Goal: Task Accomplishment & Management: Use online tool/utility

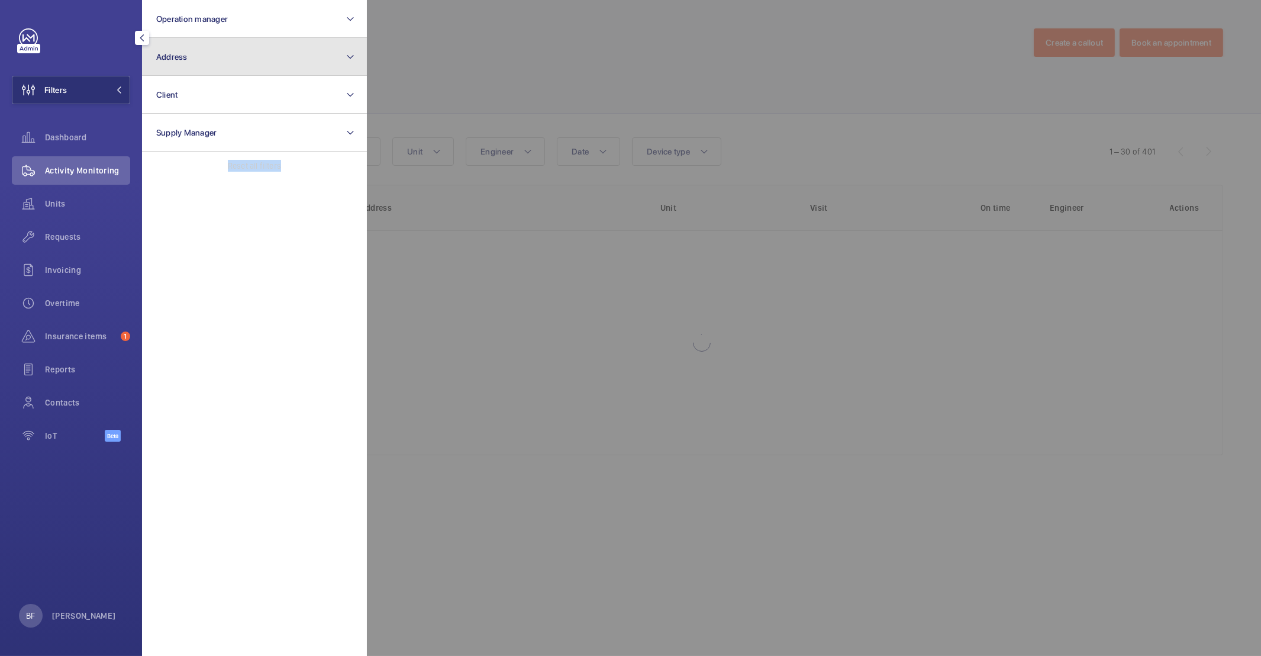
click at [208, 53] on button "Address" at bounding box center [254, 57] width 225 height 38
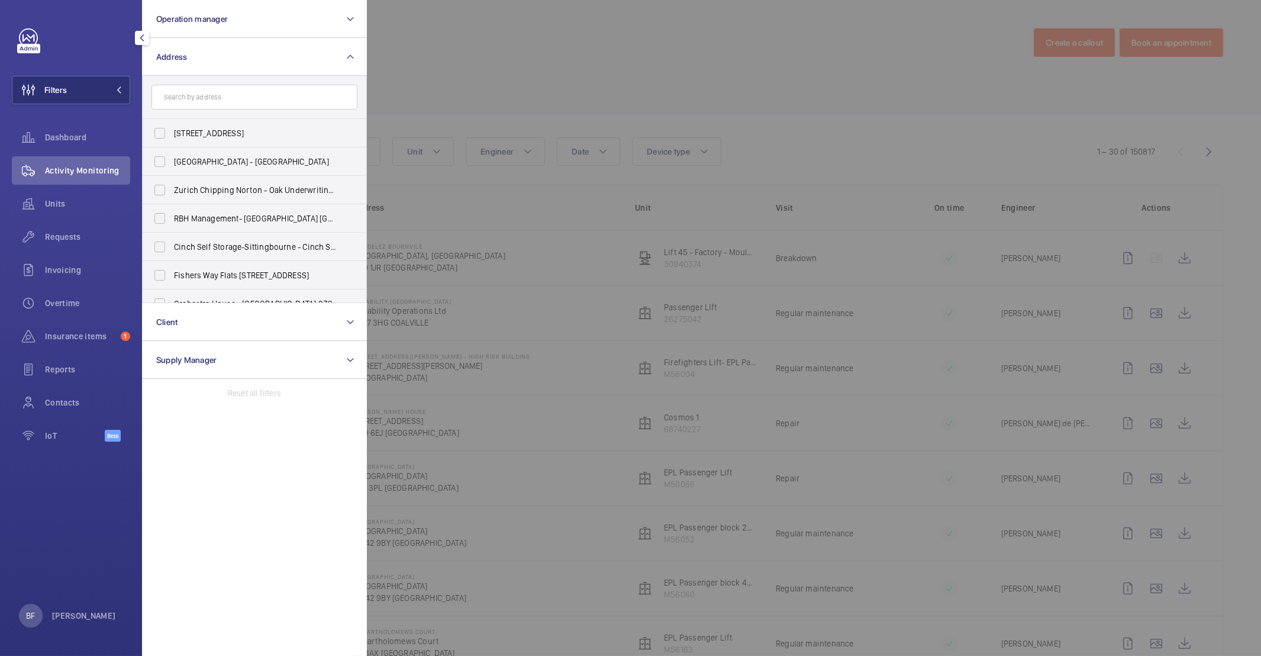
click at [240, 98] on input "text" at bounding box center [255, 97] width 206 height 25
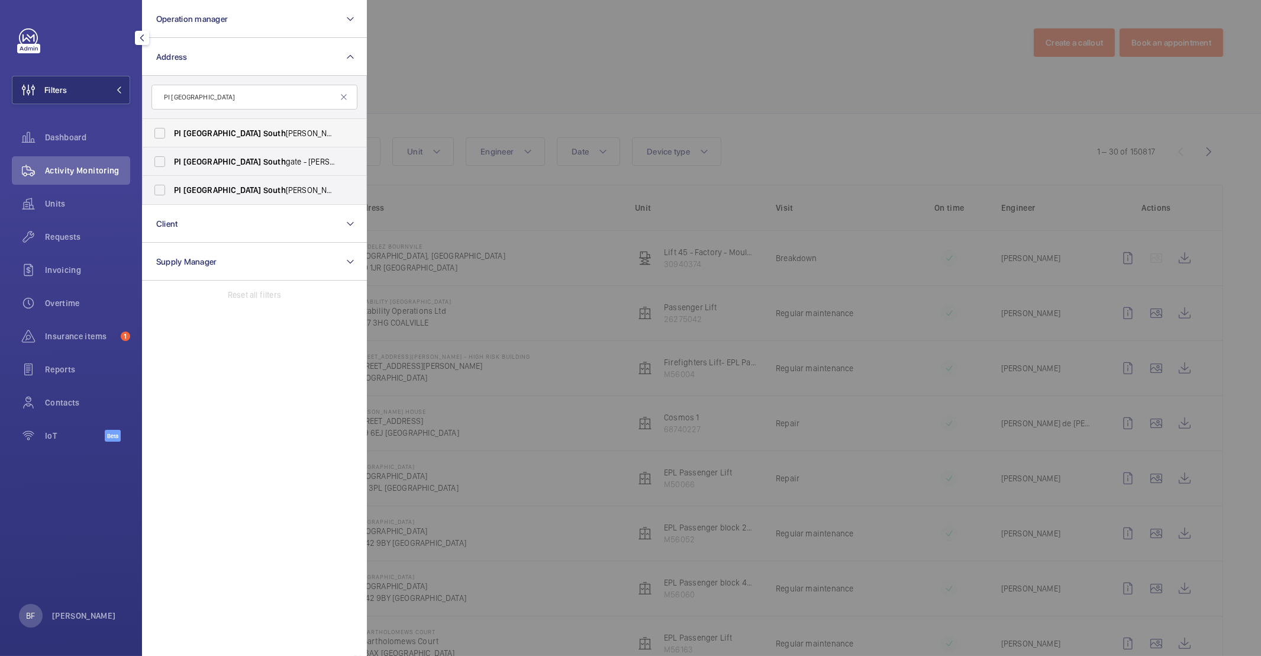
type input "PI [GEOGRAPHIC_DATA]"
click at [244, 137] on span "PI London South [PERSON_NAME] (Station) - [STREET_ADDRESS]" at bounding box center [255, 133] width 163 height 12
click at [172, 137] on input "PI London South [PERSON_NAME] (Station) - [STREET_ADDRESS]" at bounding box center [160, 133] width 24 height 24
checkbox input "true"
click at [511, 78] on div at bounding box center [997, 328] width 1261 height 656
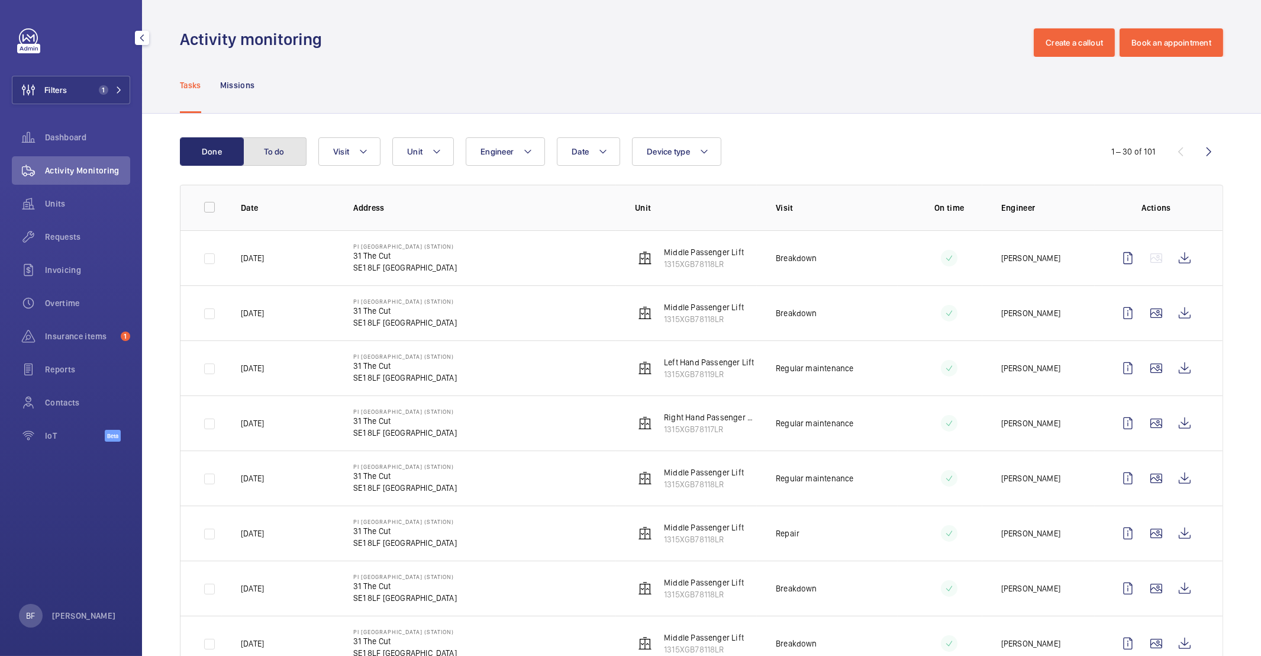
click at [261, 153] on button "To do" at bounding box center [275, 151] width 64 height 28
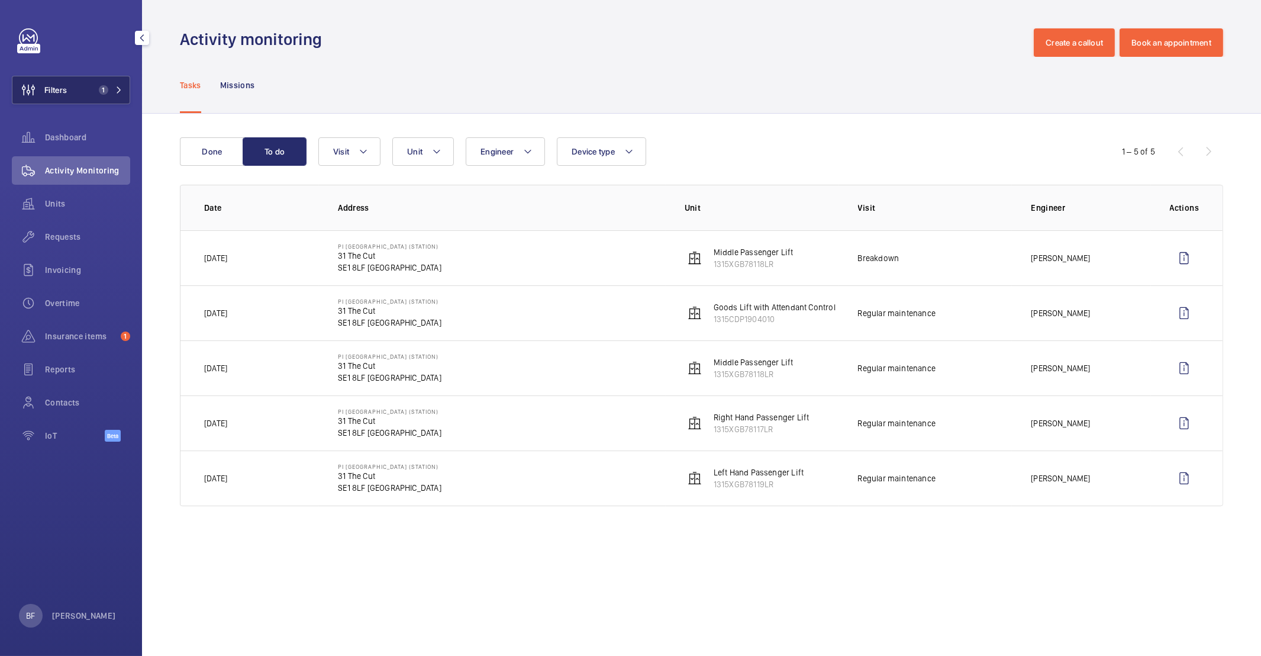
click at [77, 92] on button "Filters 1" at bounding box center [71, 90] width 118 height 28
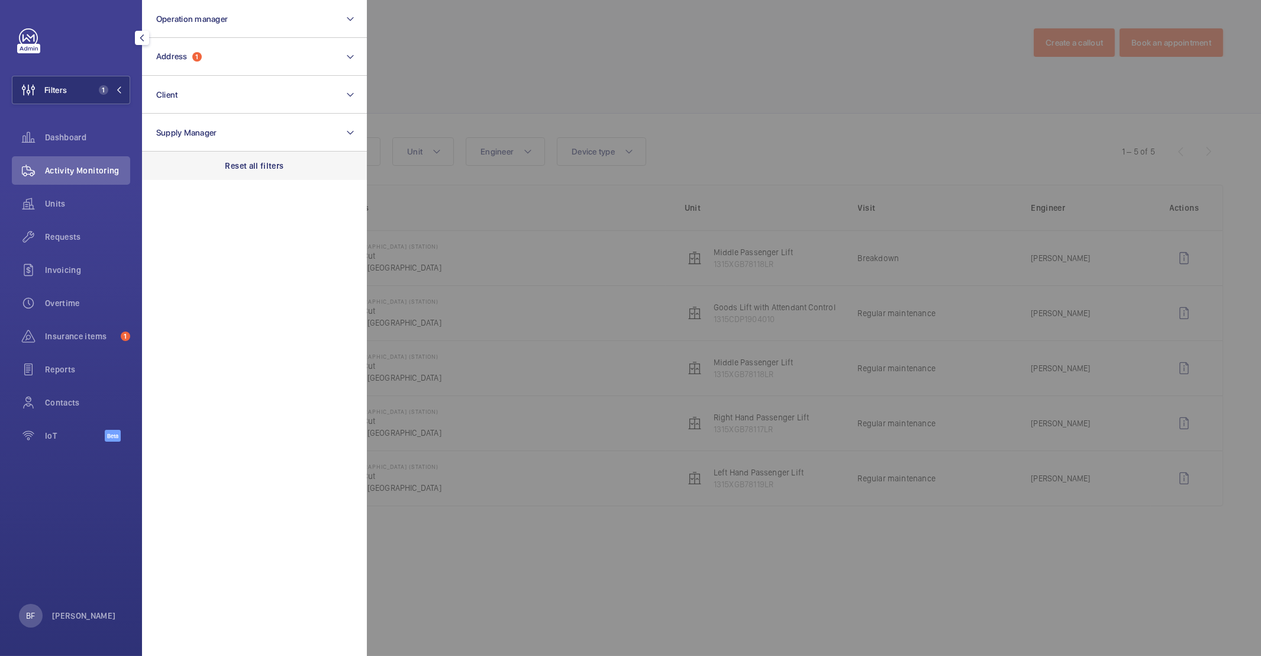
click at [234, 166] on p "Reset all filters" at bounding box center [255, 166] width 59 height 12
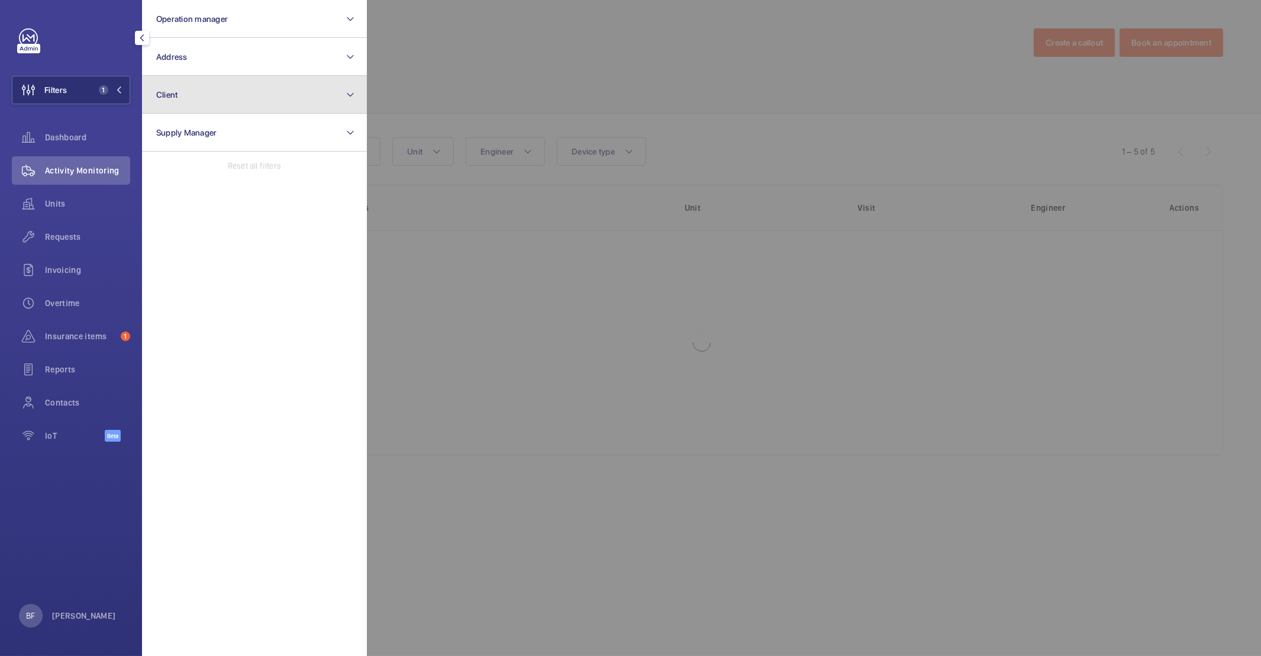
click at [229, 92] on button "Client" at bounding box center [254, 95] width 225 height 38
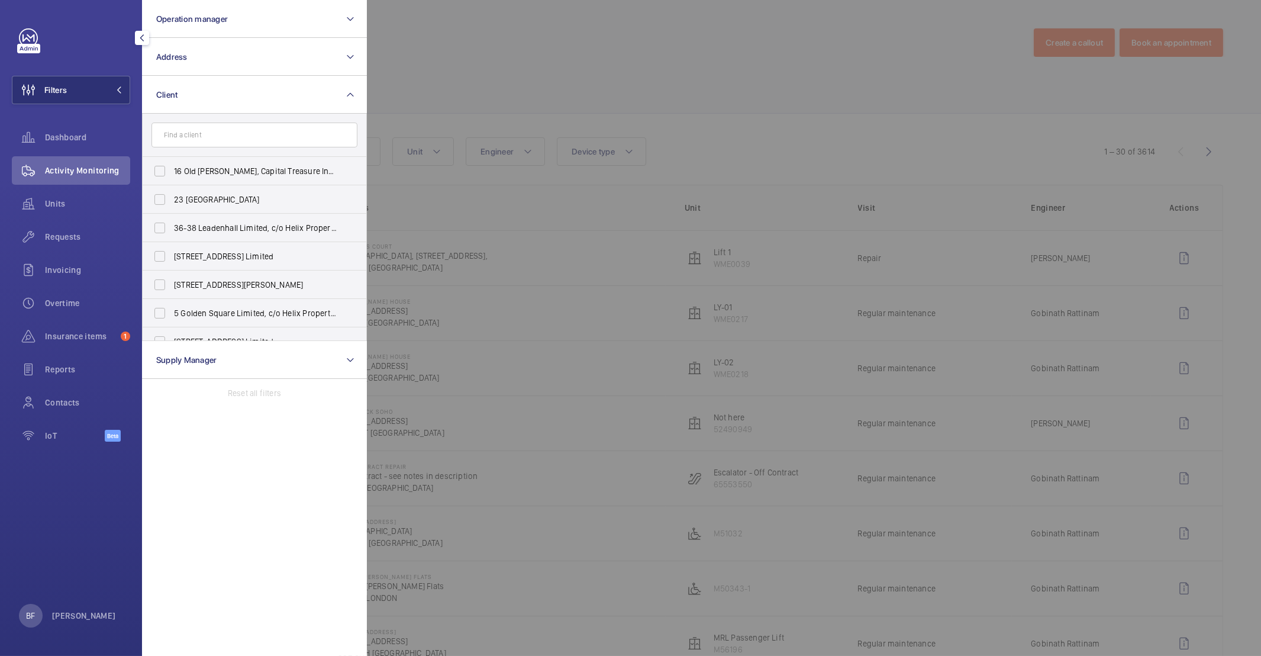
click at [237, 134] on input "text" at bounding box center [255, 135] width 206 height 25
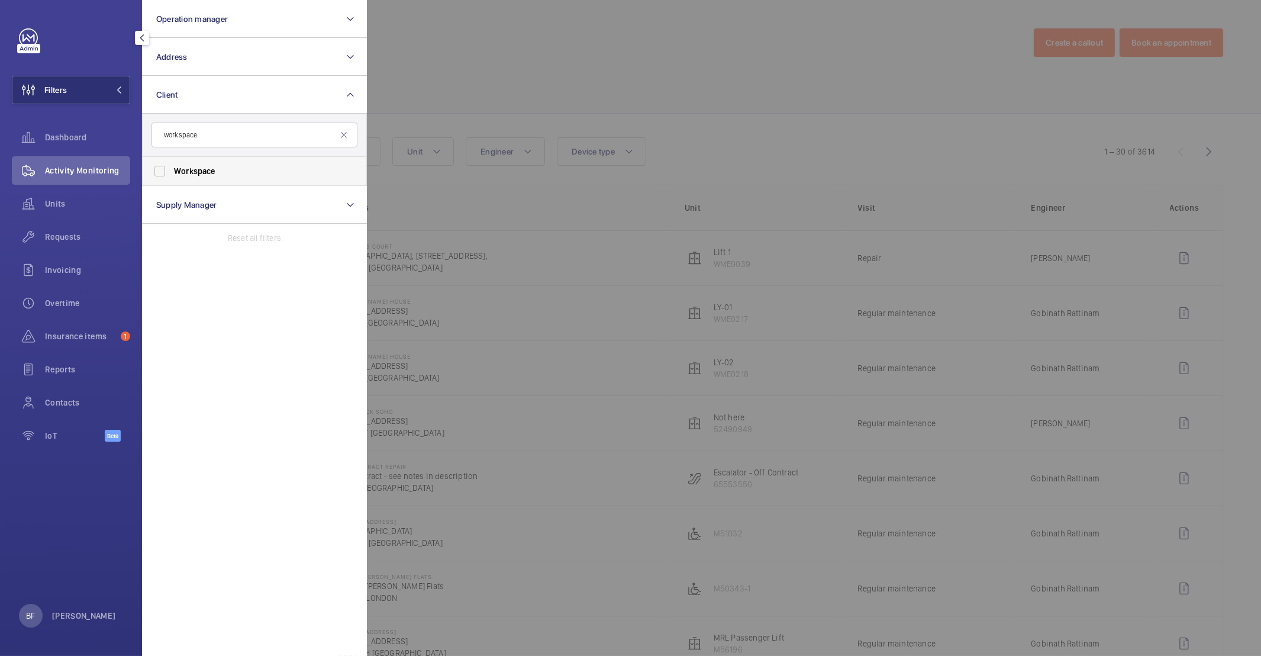
type input "workspace"
click at [212, 170] on span "Workspace" at bounding box center [194, 170] width 41 height 9
click at [172, 170] on input "Workspace" at bounding box center [160, 171] width 24 height 24
checkbox input "true"
click at [546, 102] on div at bounding box center [997, 328] width 1261 height 656
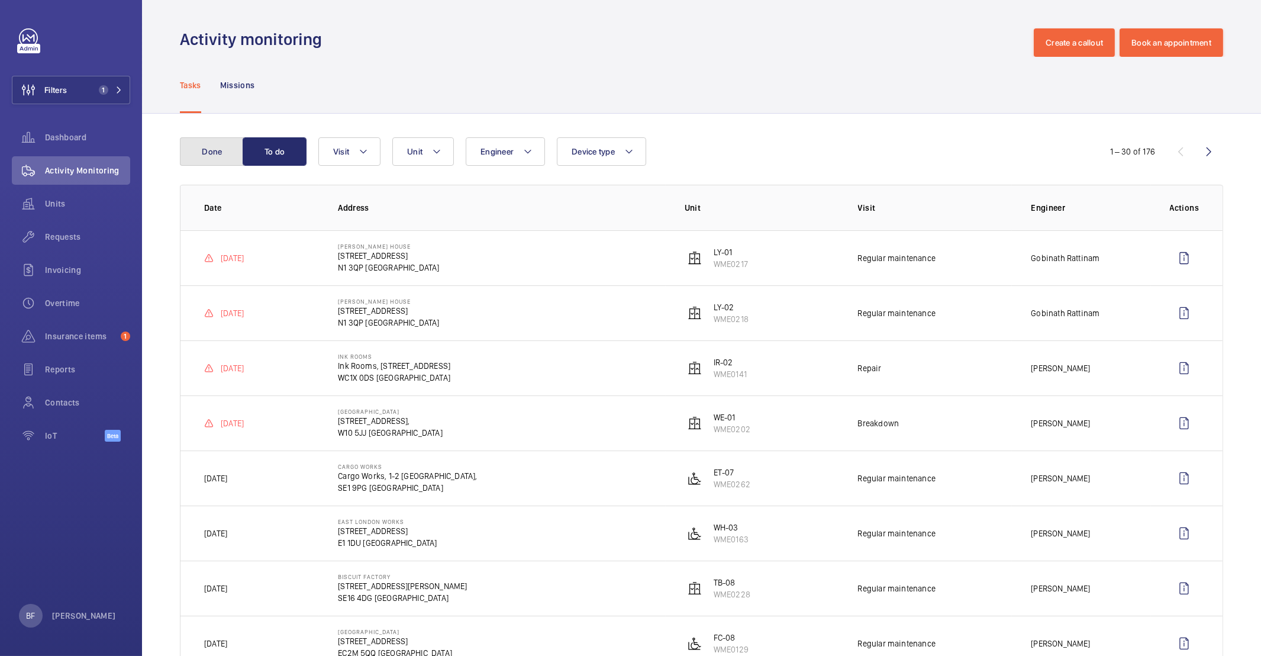
click at [206, 159] on button "Done" at bounding box center [212, 151] width 64 height 28
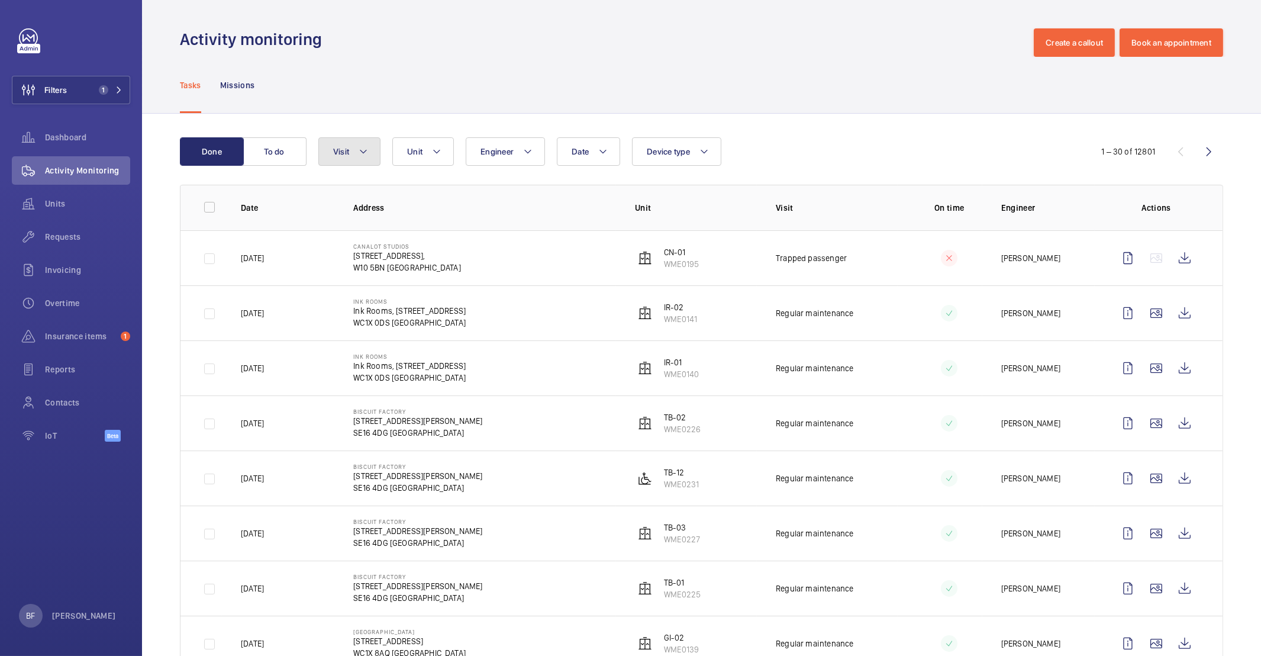
click at [363, 153] on mat-icon at bounding box center [363, 151] width 9 height 14
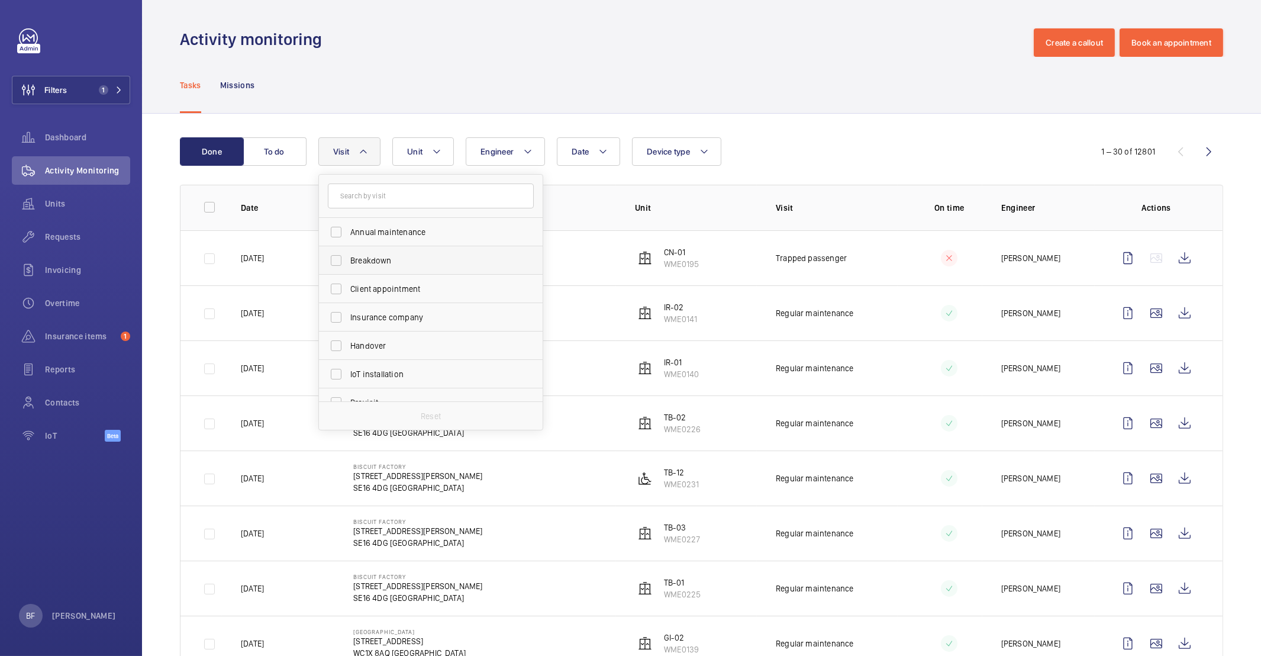
click at [405, 265] on span "Breakdown" at bounding box center [431, 261] width 163 height 12
click at [348, 265] on input "Breakdown" at bounding box center [336, 261] width 24 height 24
checkbox input "true"
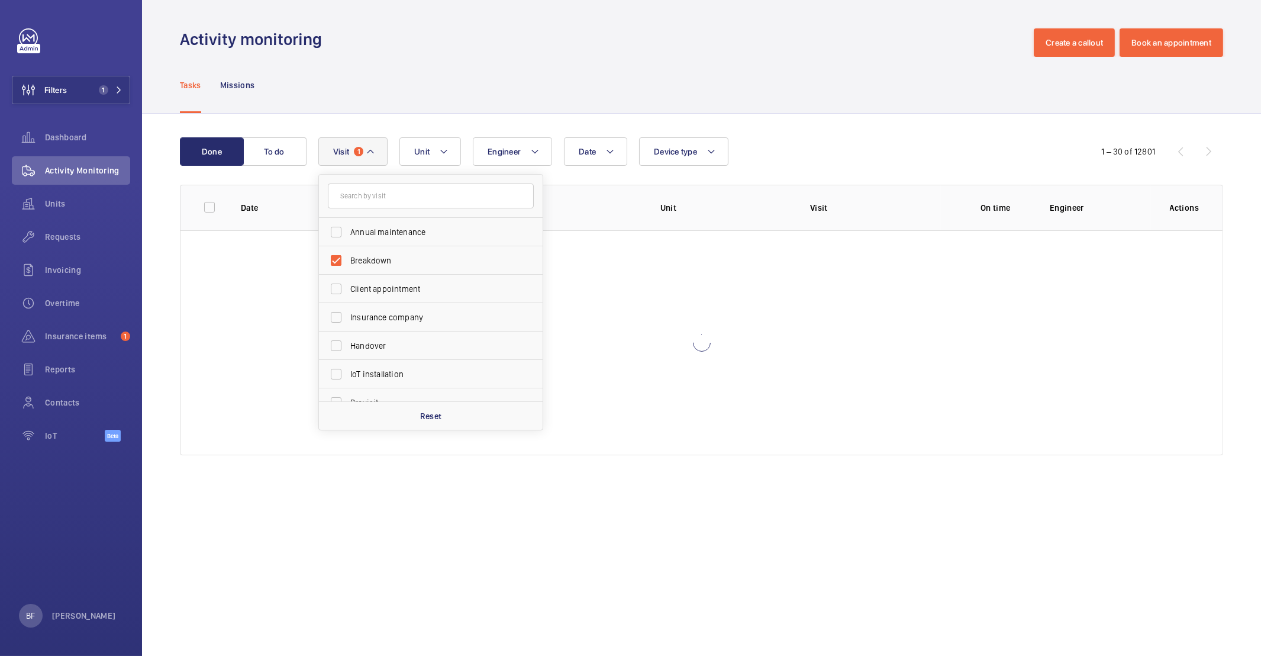
click at [624, 111] on div "Tasks Missions" at bounding box center [701, 85] width 1043 height 56
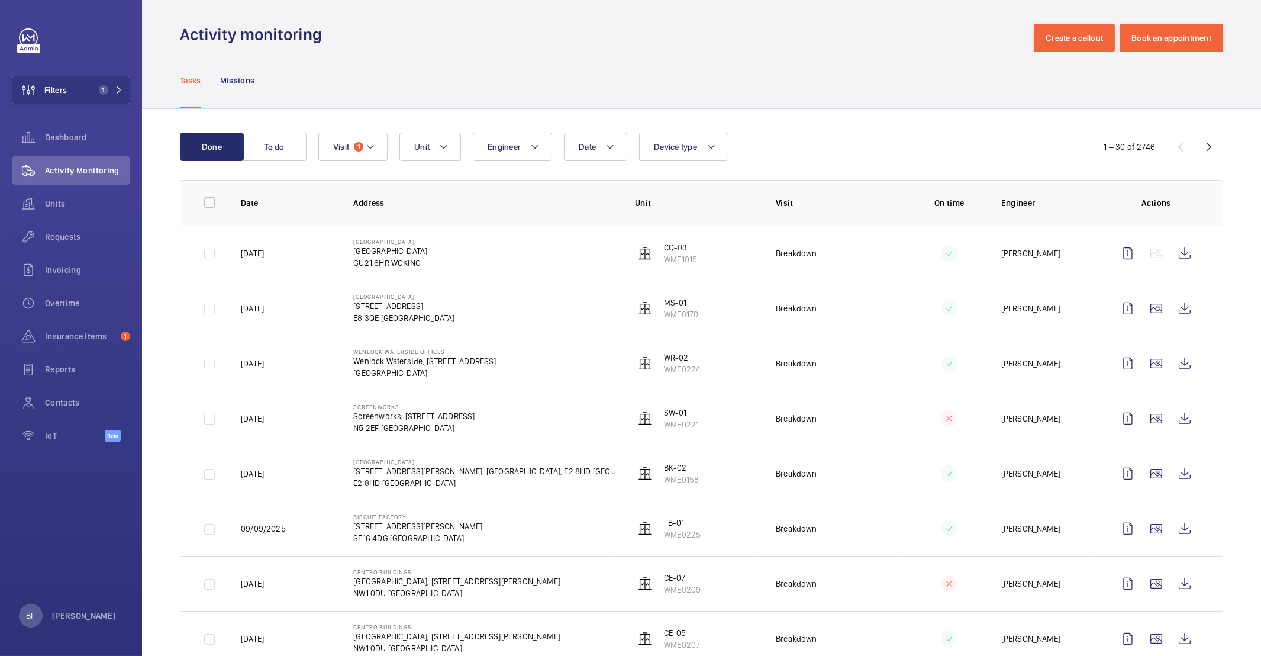
scroll to position [8, 0]
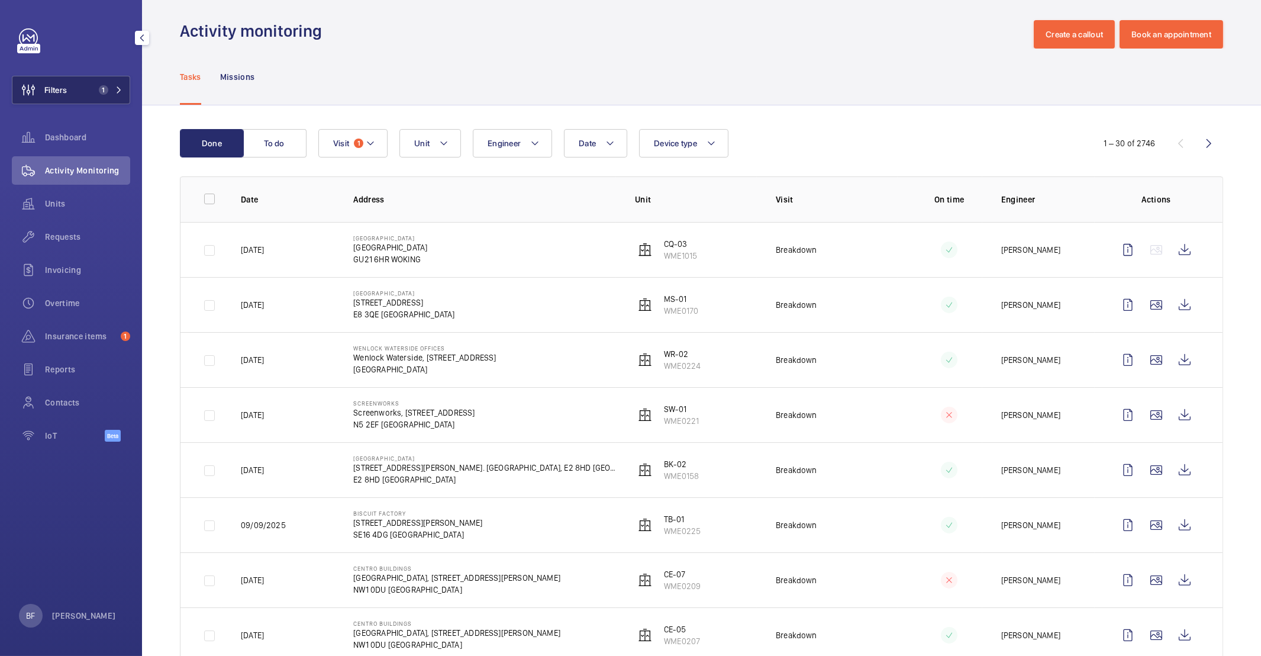
click at [94, 100] on button "Filters 1" at bounding box center [71, 90] width 118 height 28
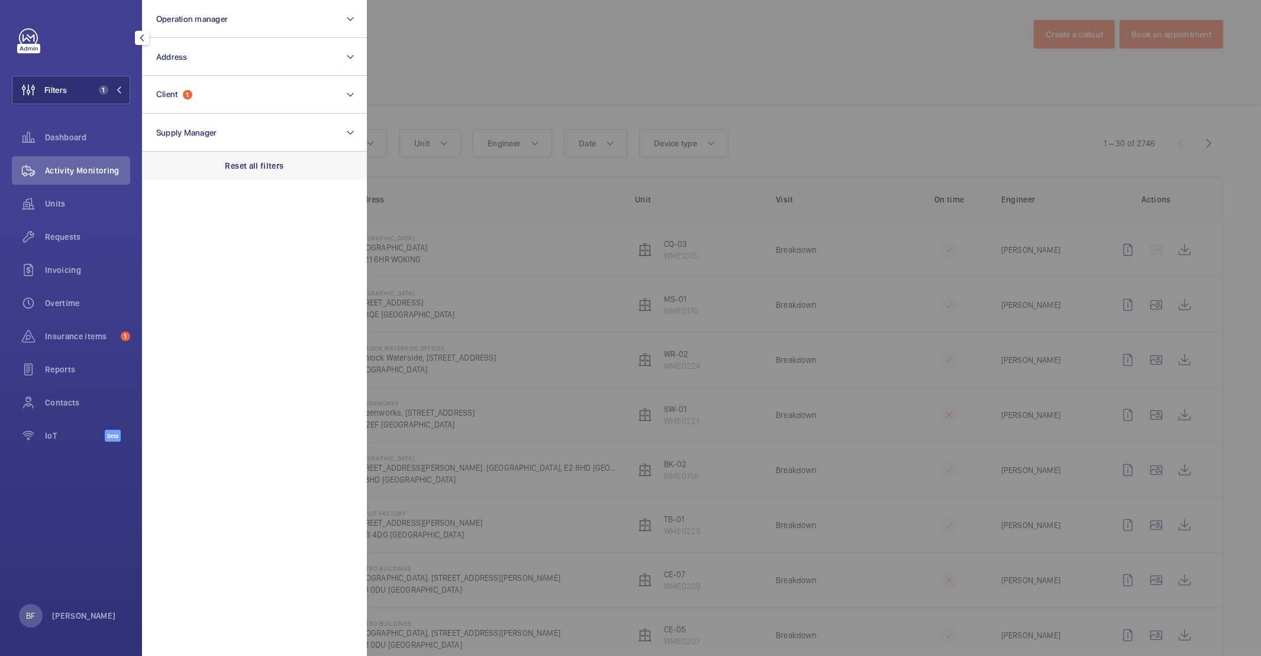
click at [267, 170] on p "Reset all filters" at bounding box center [255, 166] width 59 height 12
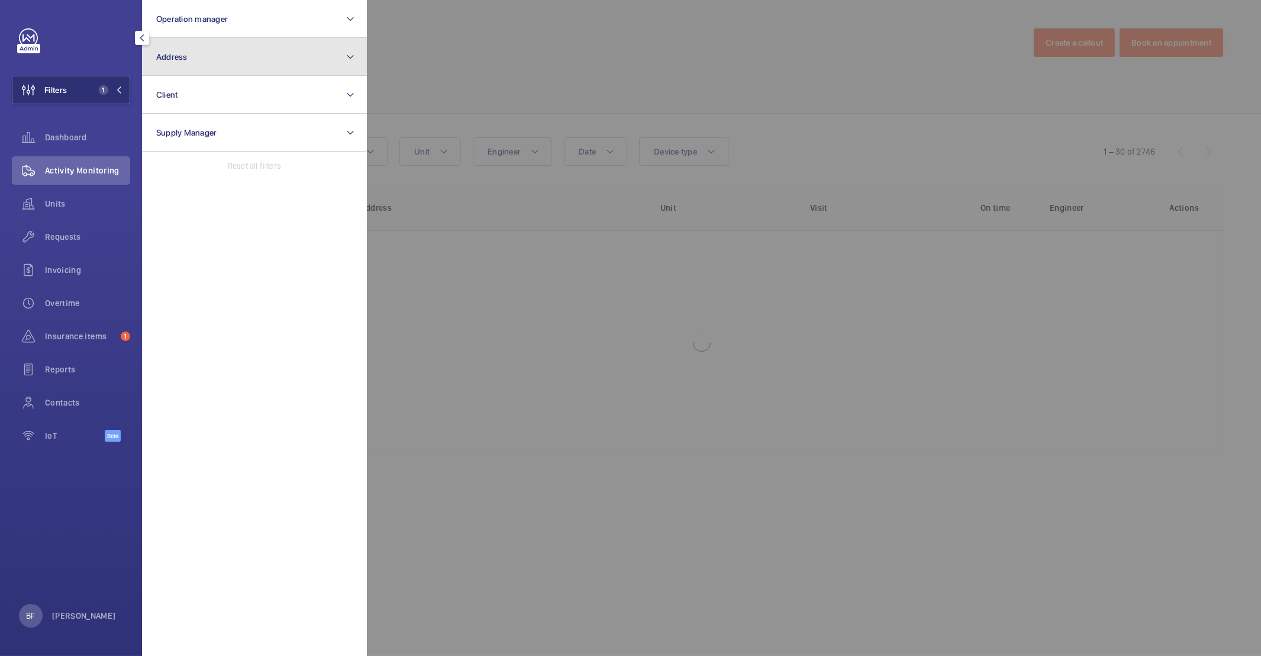
click at [228, 73] on button "Address" at bounding box center [254, 57] width 225 height 38
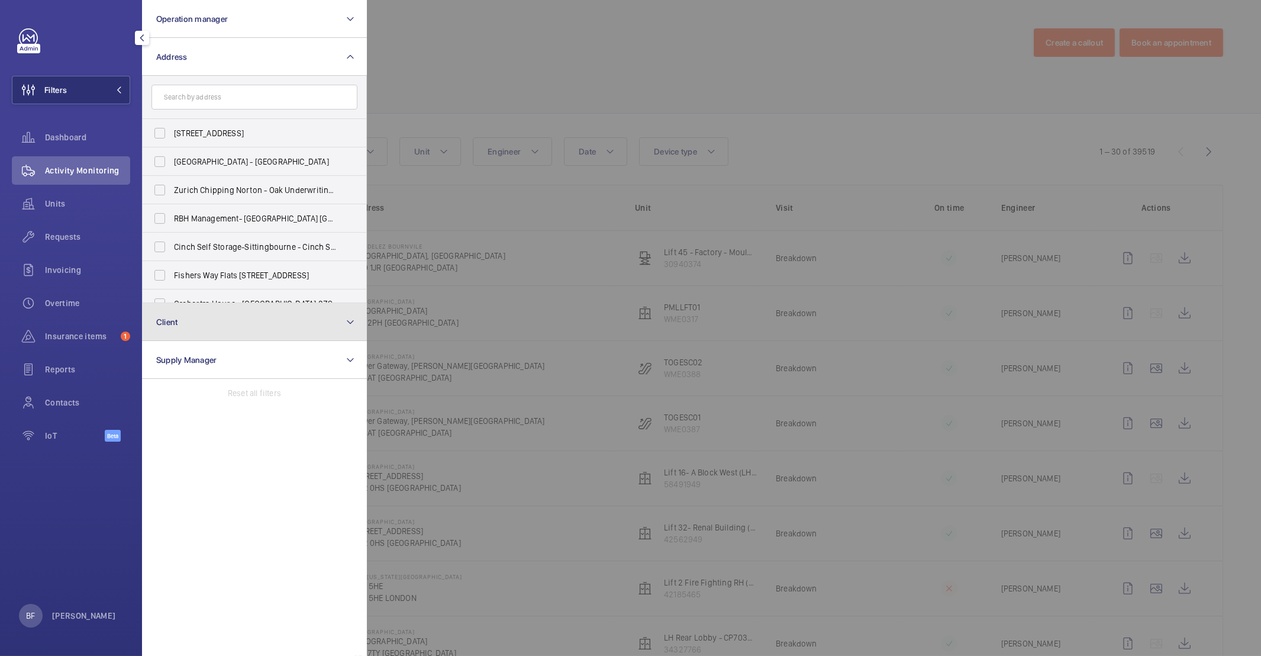
click at [215, 318] on button "Client" at bounding box center [254, 322] width 225 height 38
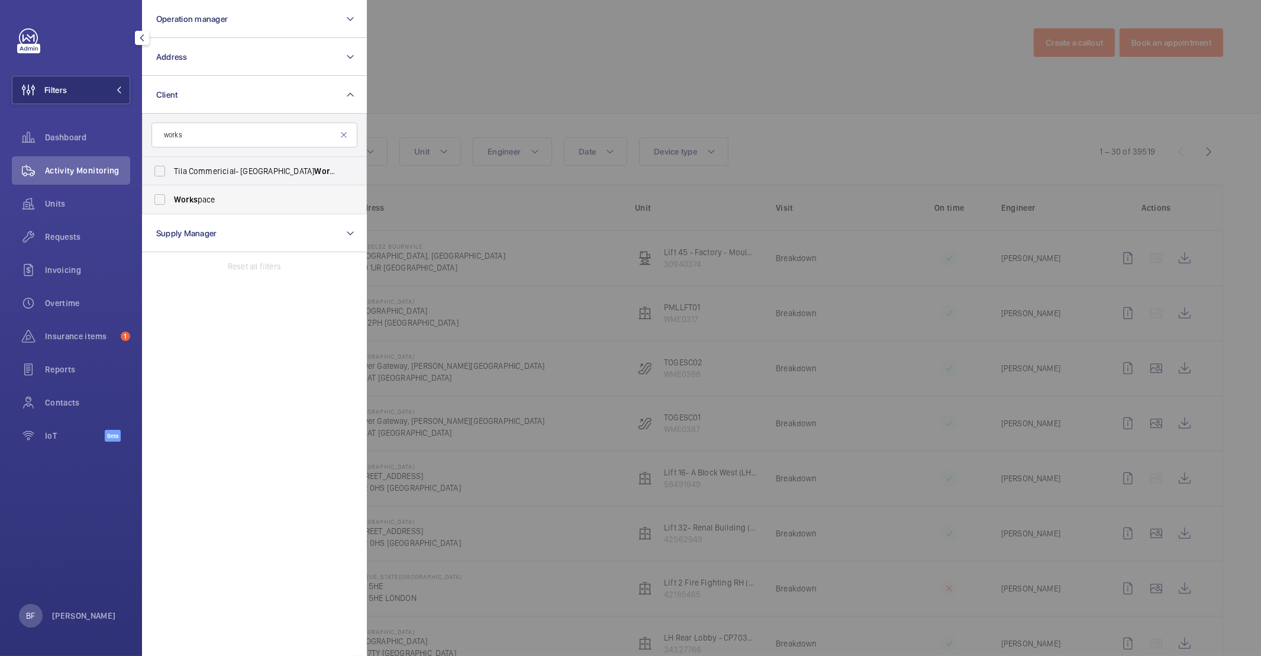
type input "works"
click at [261, 194] on span "Works pace" at bounding box center [255, 200] width 163 height 12
click at [172, 194] on input "Works pace" at bounding box center [160, 200] width 24 height 24
checkbox input "true"
click at [646, 53] on div at bounding box center [997, 328] width 1261 height 656
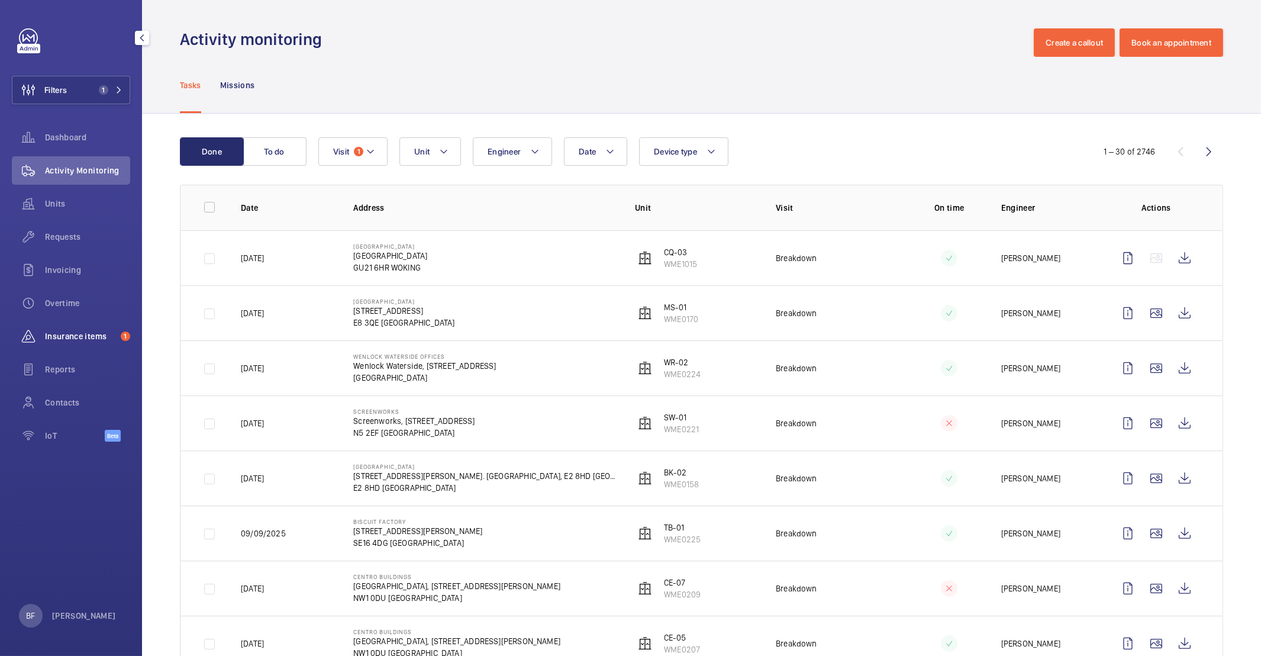
click at [83, 337] on span "Insurance items" at bounding box center [80, 336] width 71 height 12
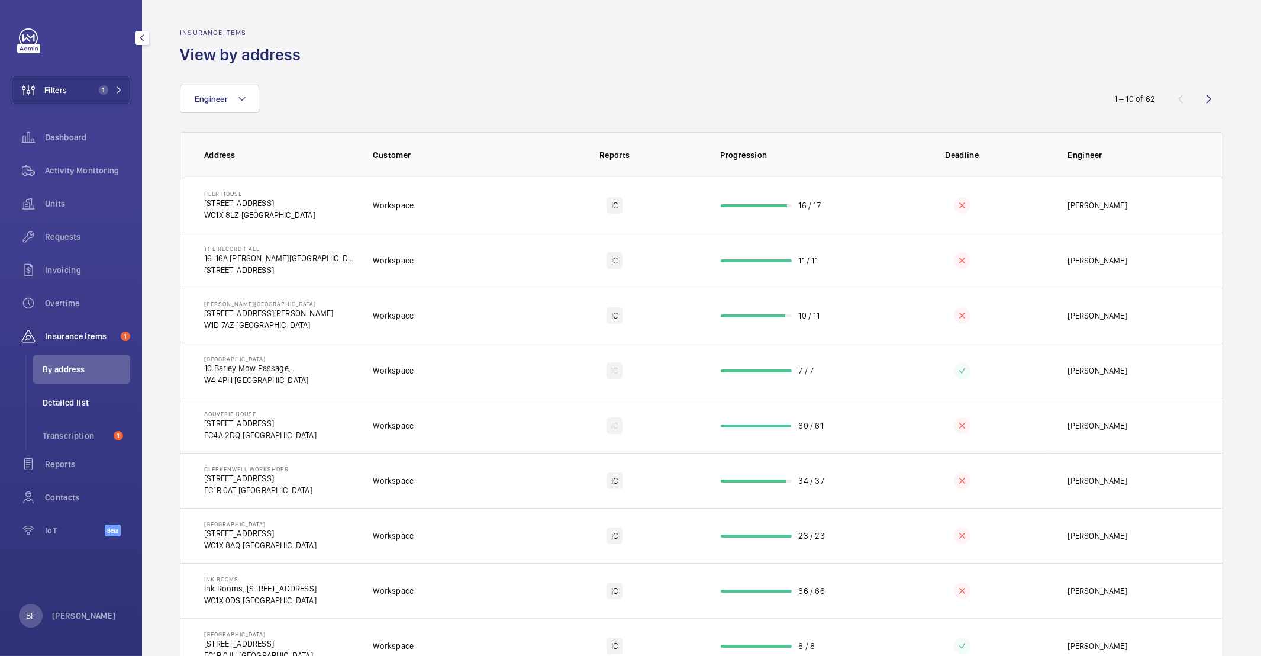
click at [63, 397] on span "Detailed list" at bounding box center [87, 403] width 88 height 12
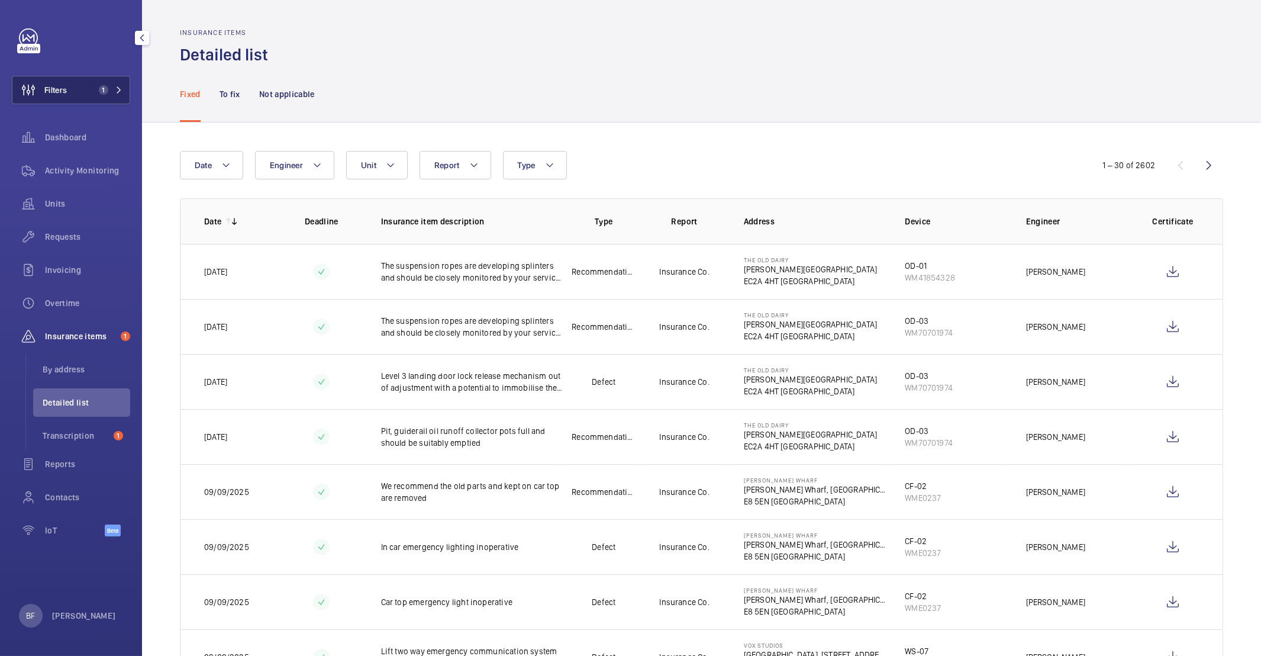
click at [101, 89] on span "1" at bounding box center [103, 89] width 9 height 9
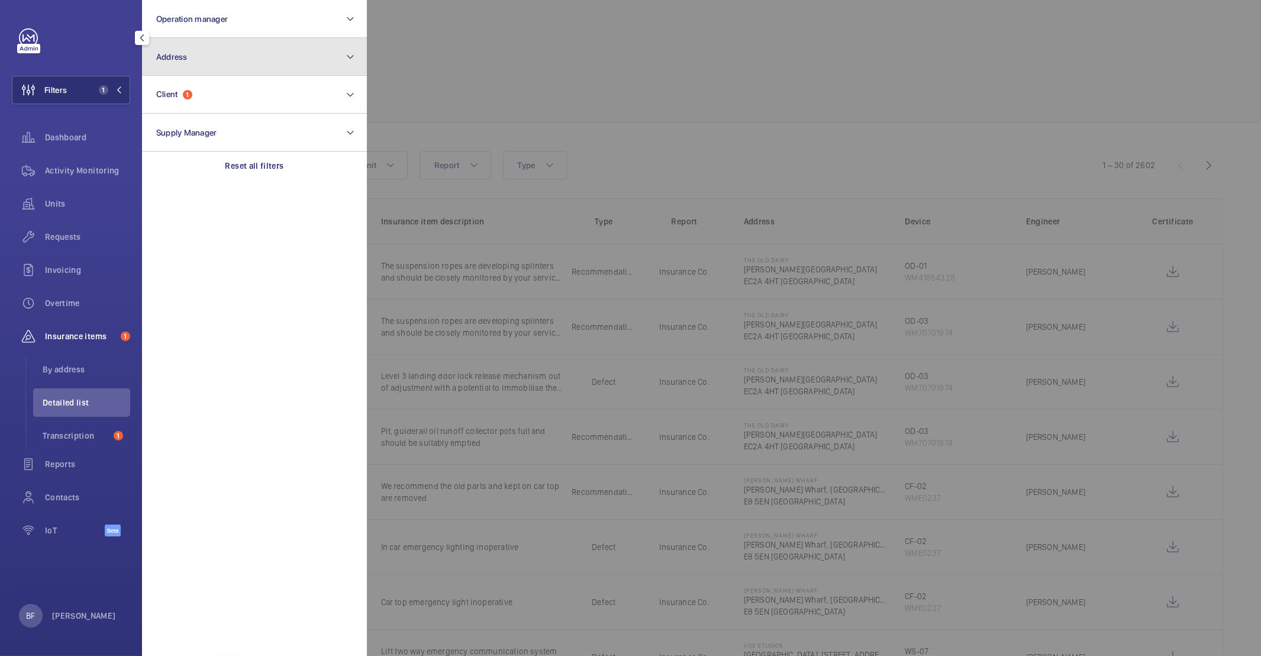
click at [224, 58] on button "Address" at bounding box center [254, 57] width 225 height 38
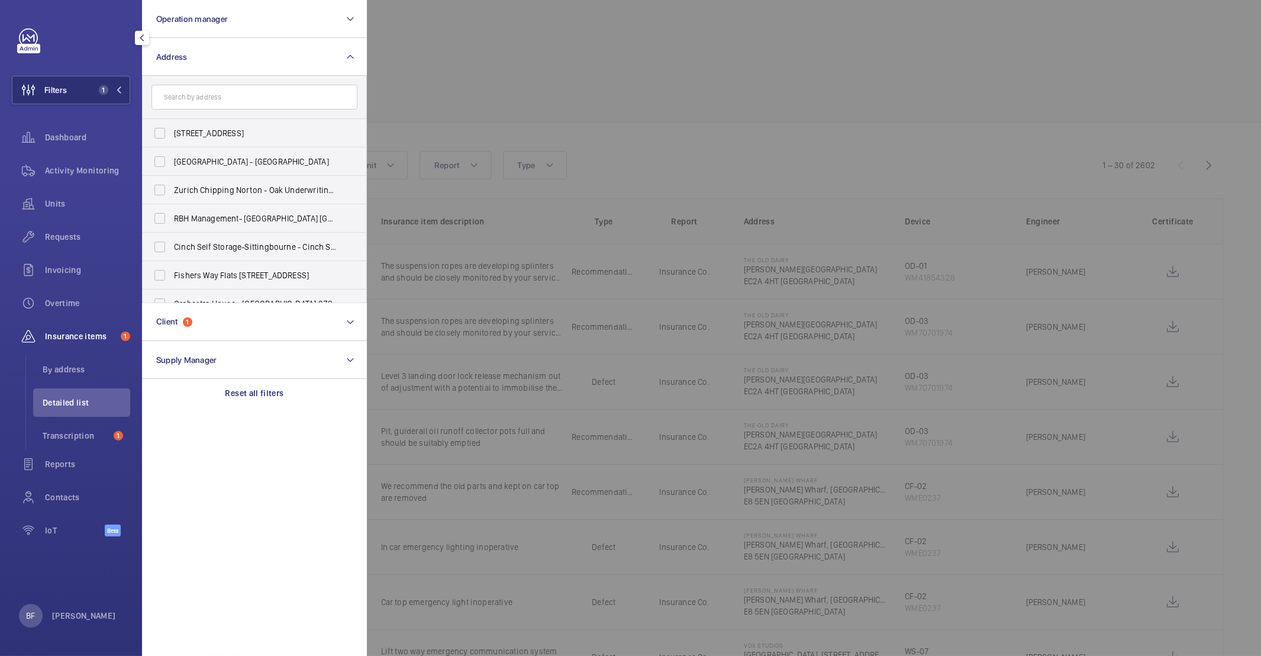
click at [277, 95] on input "text" at bounding box center [255, 97] width 206 height 25
type input ";"
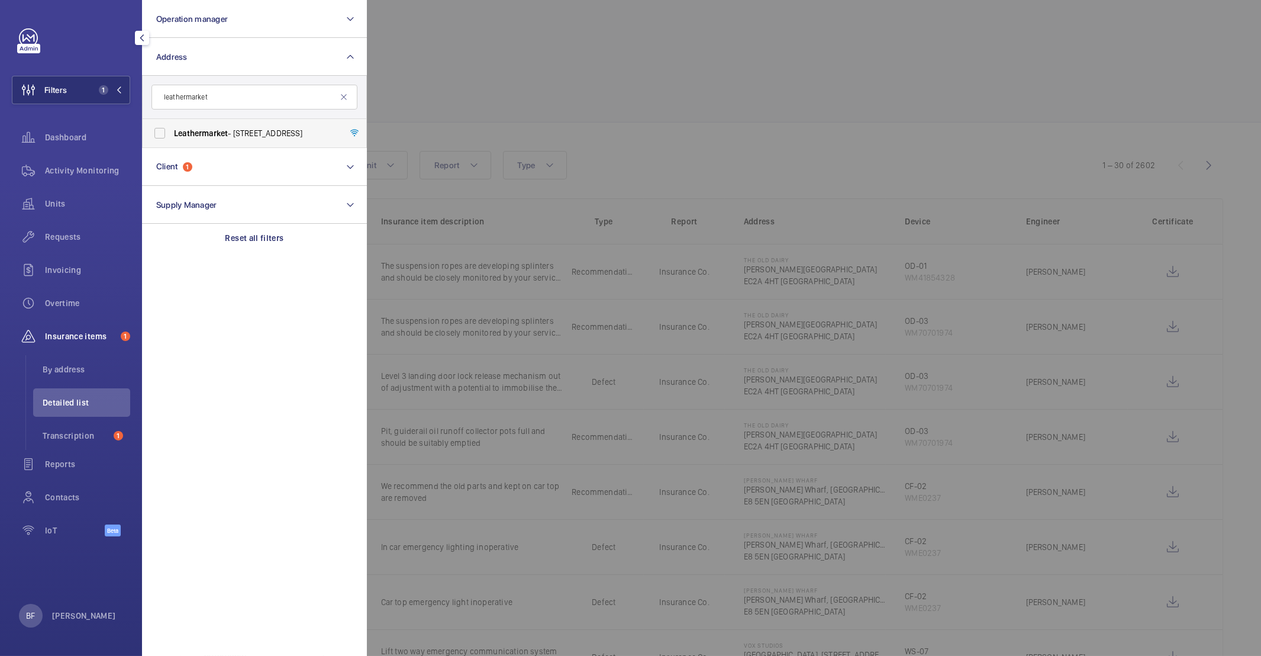
type input "leathermarket"
click at [237, 140] on label "Leathermarket - [STREET_ADDRESS]" at bounding box center [246, 133] width 206 height 28
click at [172, 140] on input "Leathermarket - [STREET_ADDRESS]" at bounding box center [160, 133] width 24 height 24
checkbox input "true"
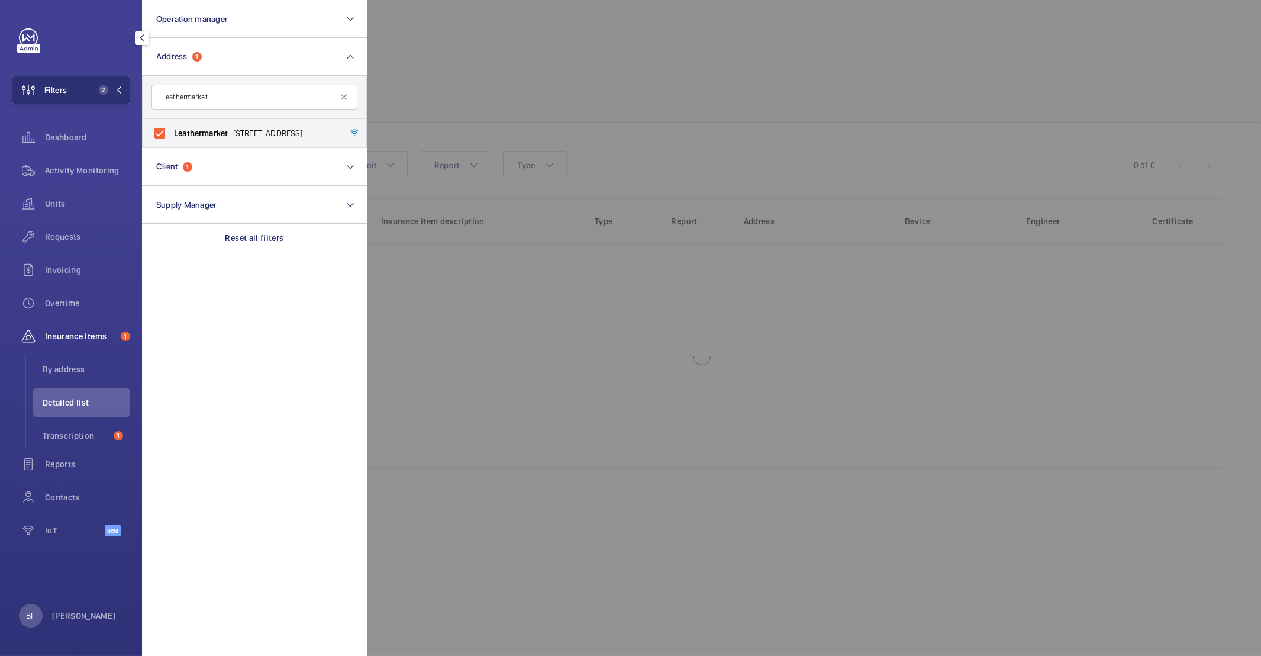
click at [526, 118] on div at bounding box center [997, 328] width 1261 height 656
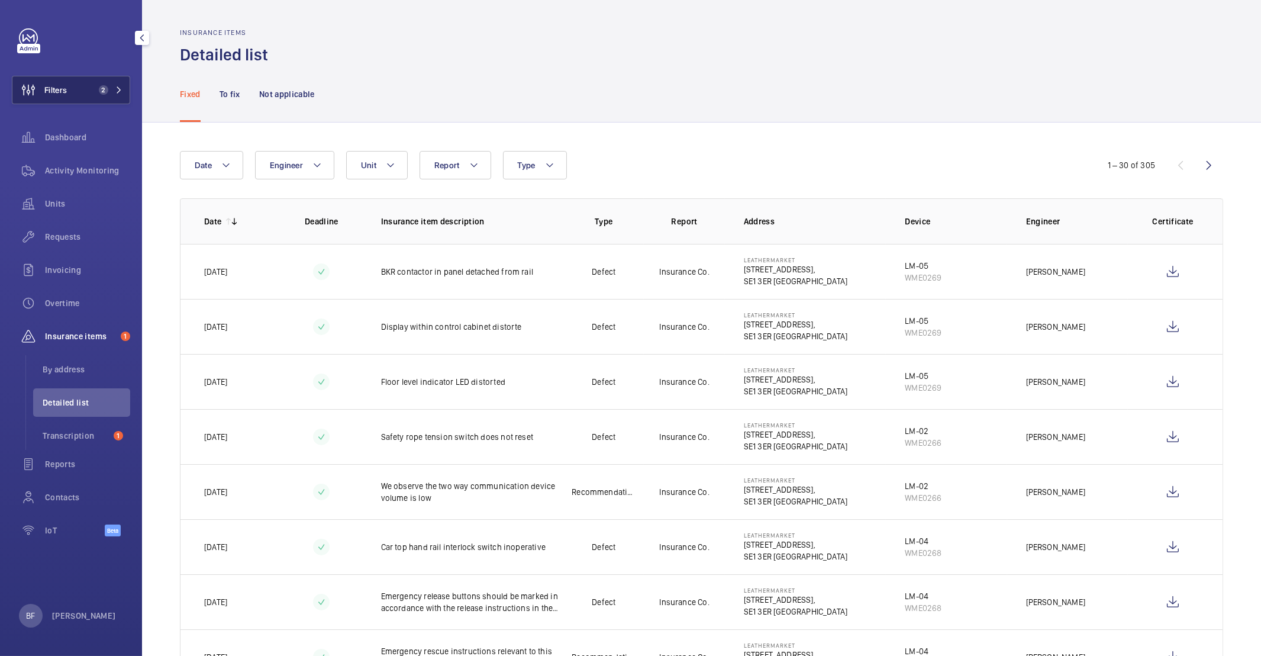
click at [115, 90] on mat-icon at bounding box center [118, 89] width 7 height 7
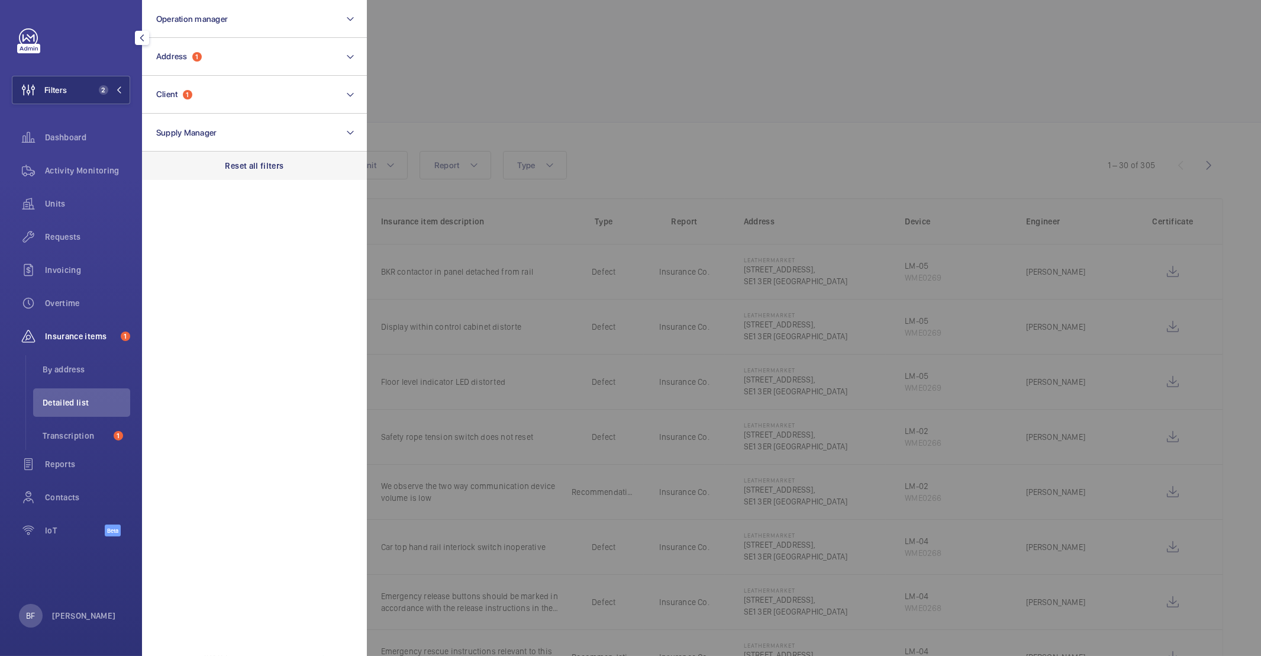
click at [262, 165] on p "Reset all filters" at bounding box center [255, 166] width 59 height 12
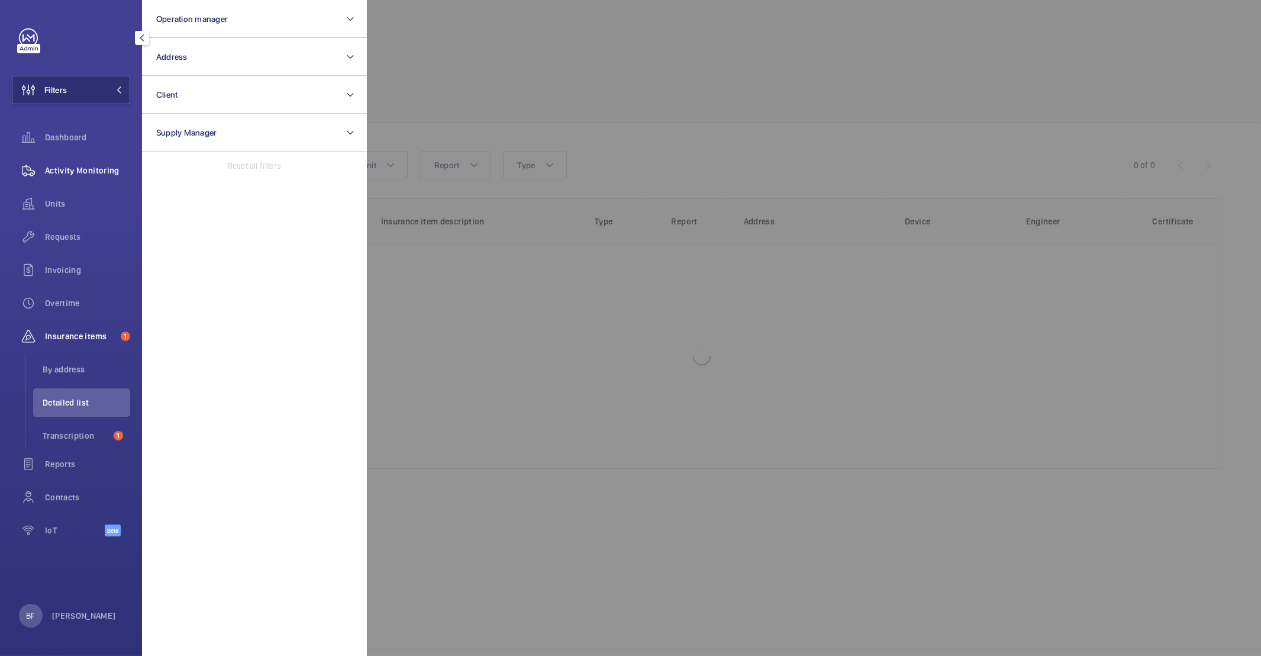
click at [95, 169] on span "Activity Monitoring" at bounding box center [87, 171] width 85 height 12
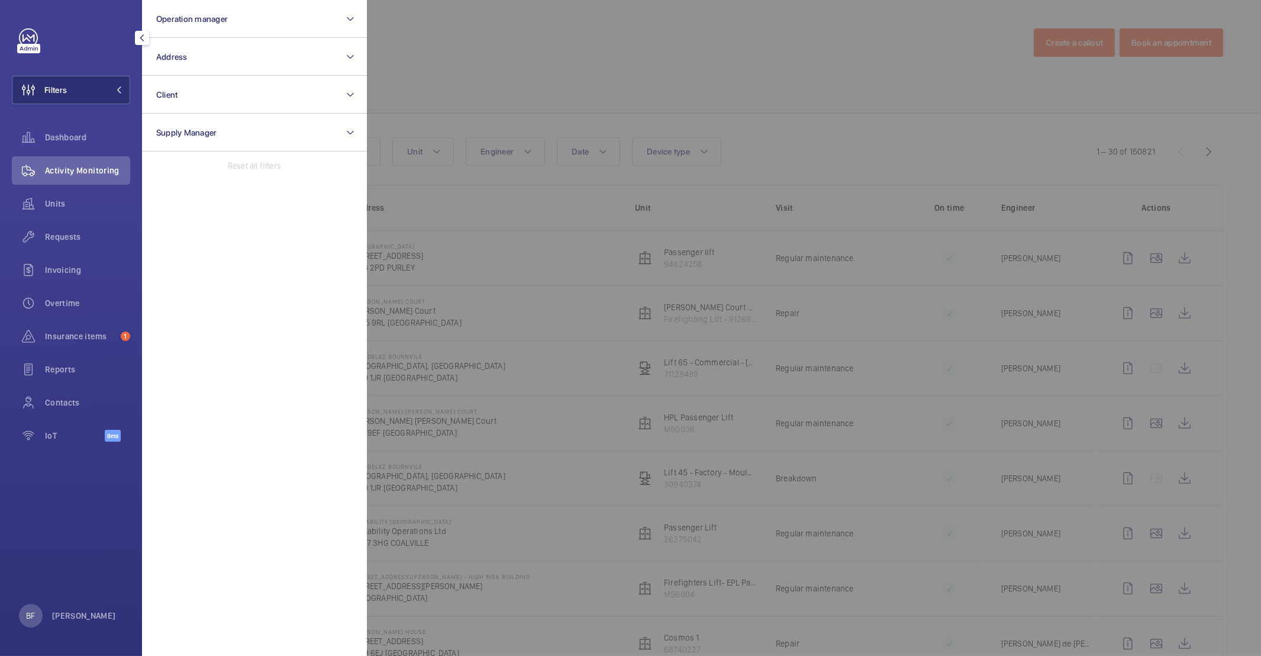
click at [549, 95] on div at bounding box center [997, 328] width 1261 height 656
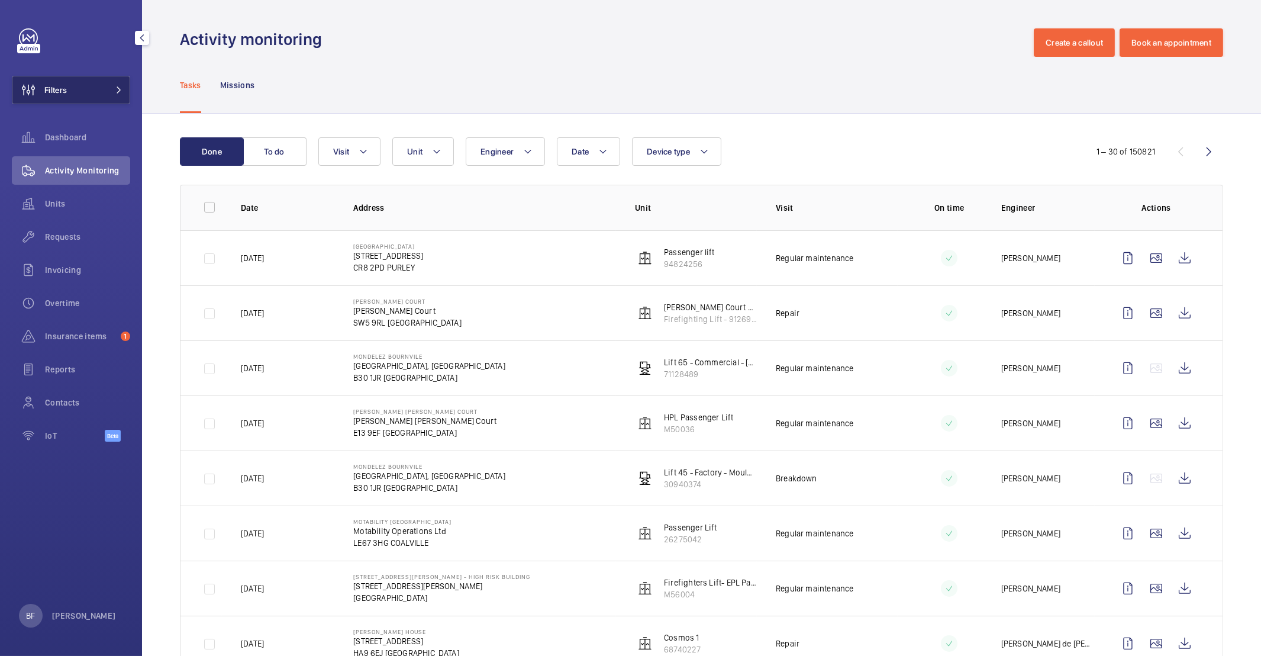
click at [88, 100] on button "Filters" at bounding box center [71, 90] width 118 height 28
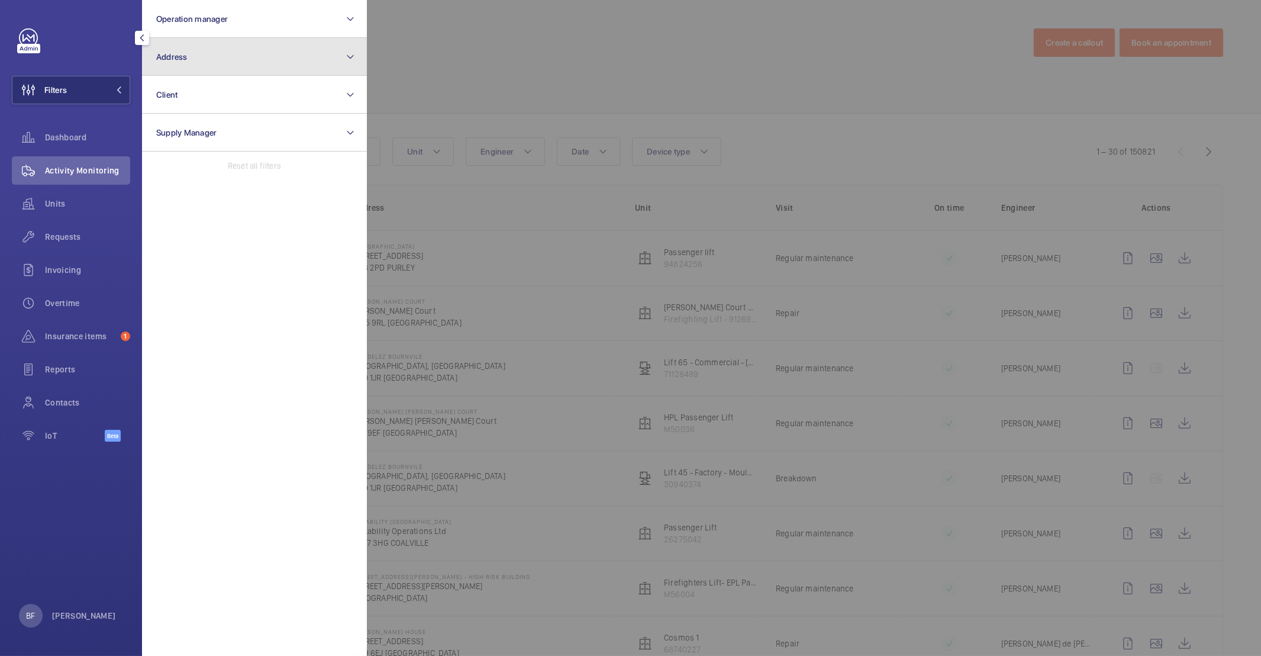
click at [258, 57] on button "Address" at bounding box center [254, 57] width 225 height 38
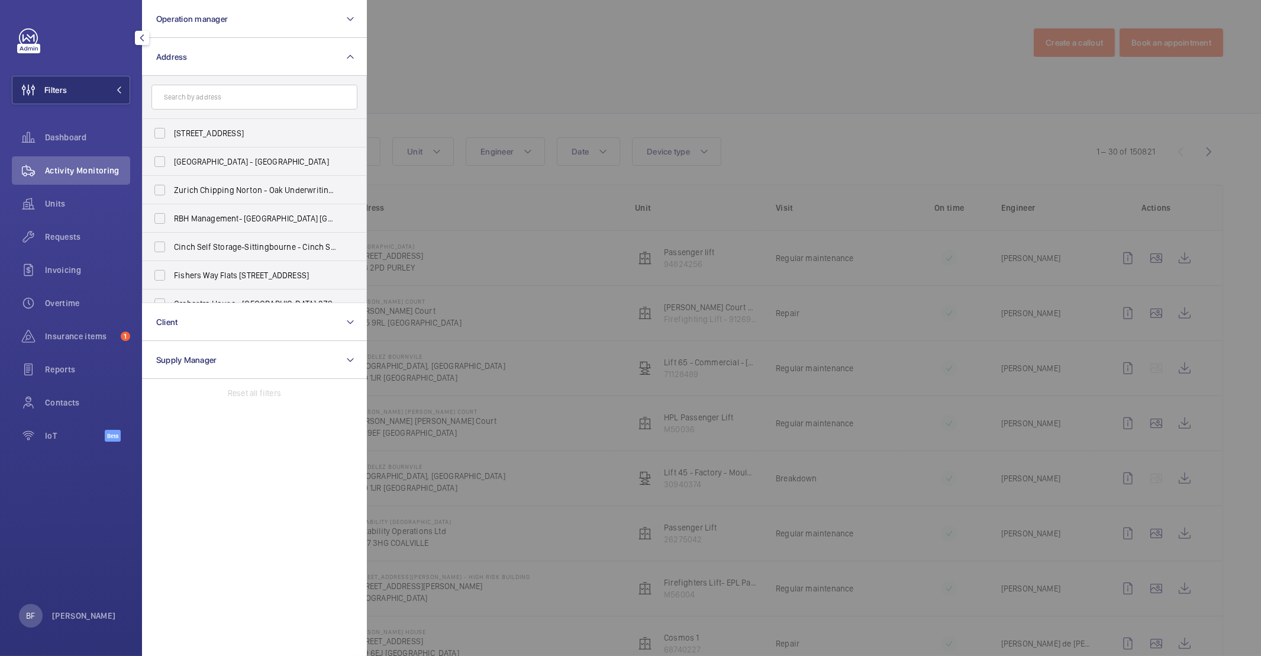
click at [249, 101] on input "text" at bounding box center [255, 97] width 206 height 25
click at [240, 320] on button "Client" at bounding box center [254, 322] width 225 height 38
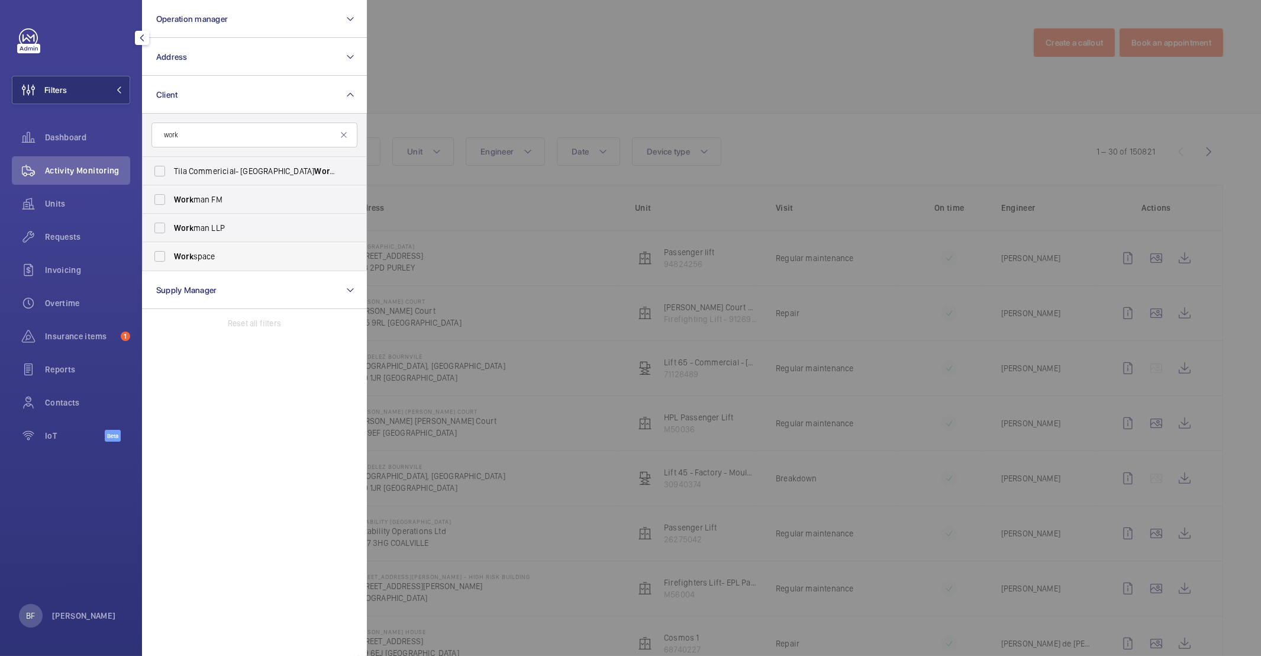
type input "work"
click at [240, 263] on label "Work space" at bounding box center [246, 256] width 206 height 28
click at [172, 263] on input "Work space" at bounding box center [160, 256] width 24 height 24
checkbox input "true"
click at [533, 69] on div at bounding box center [997, 328] width 1261 height 656
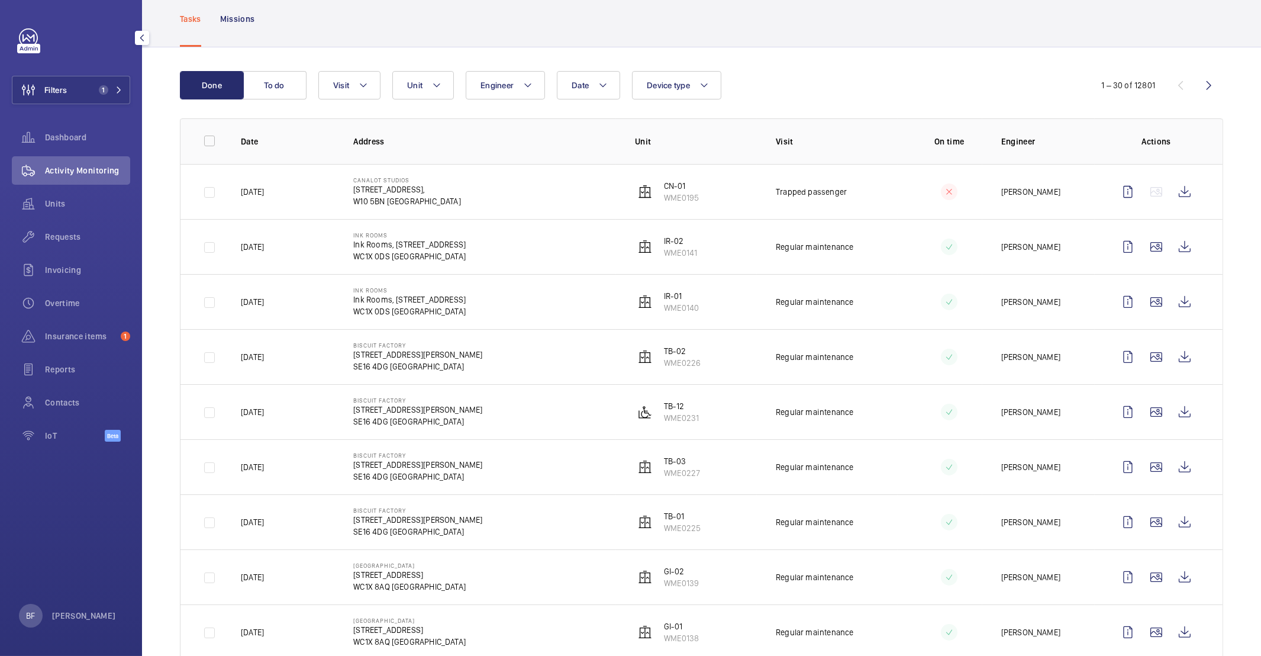
scroll to position [79, 0]
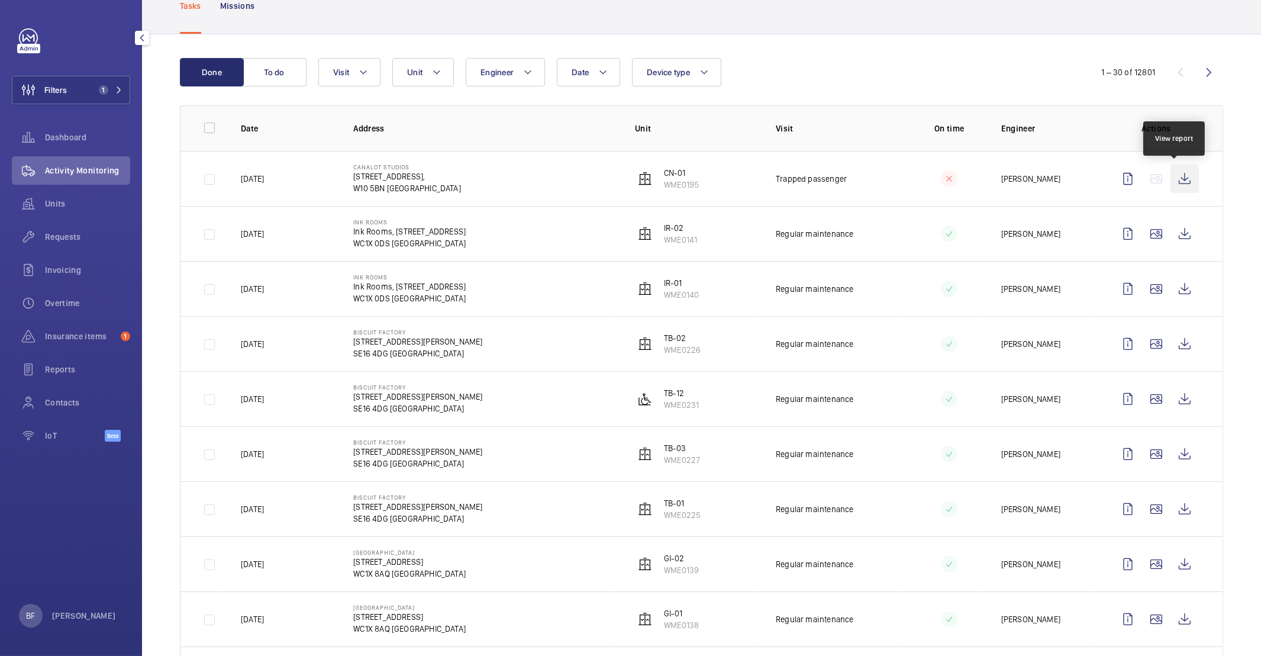
click at [1181, 179] on wm-front-icon-button at bounding box center [1185, 179] width 28 height 28
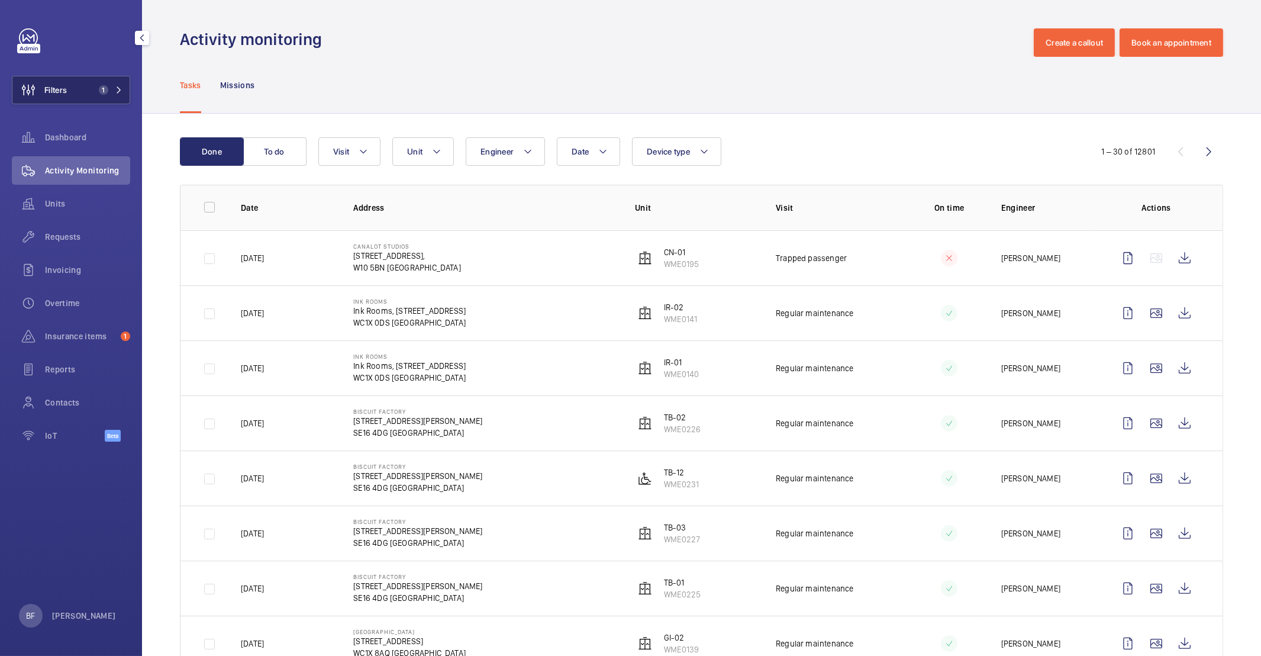
click at [119, 79] on button "Filters 1" at bounding box center [71, 90] width 118 height 28
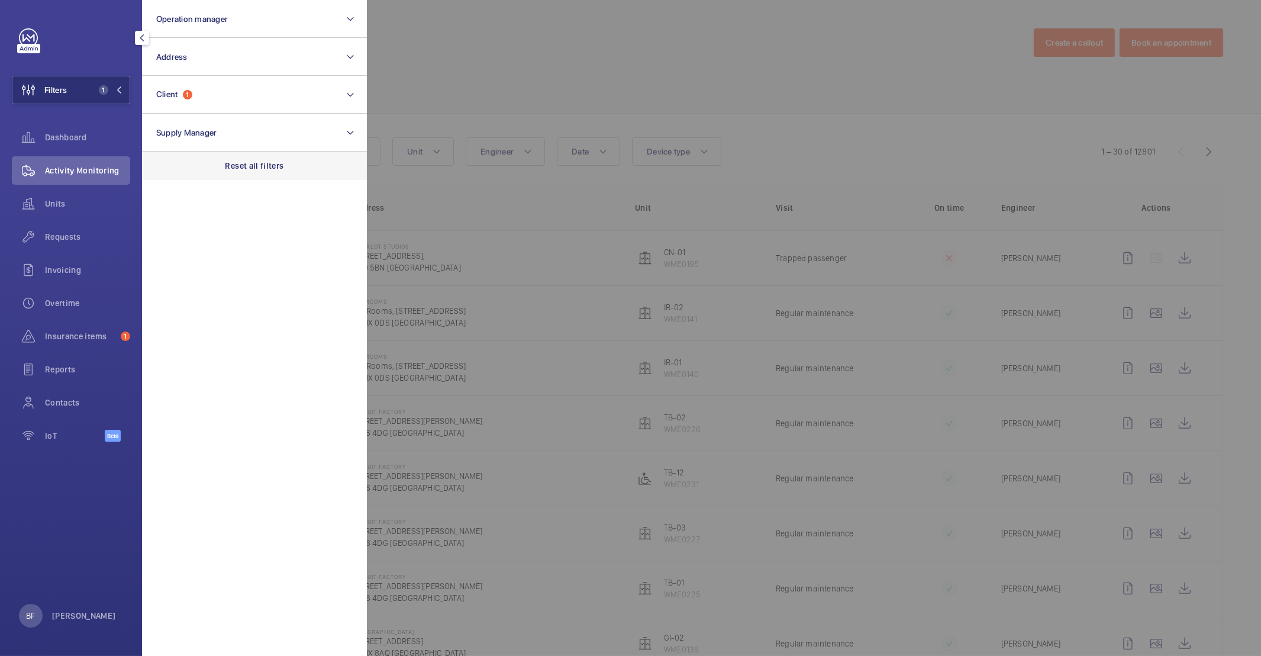
click at [278, 165] on p "Reset all filters" at bounding box center [255, 166] width 59 height 12
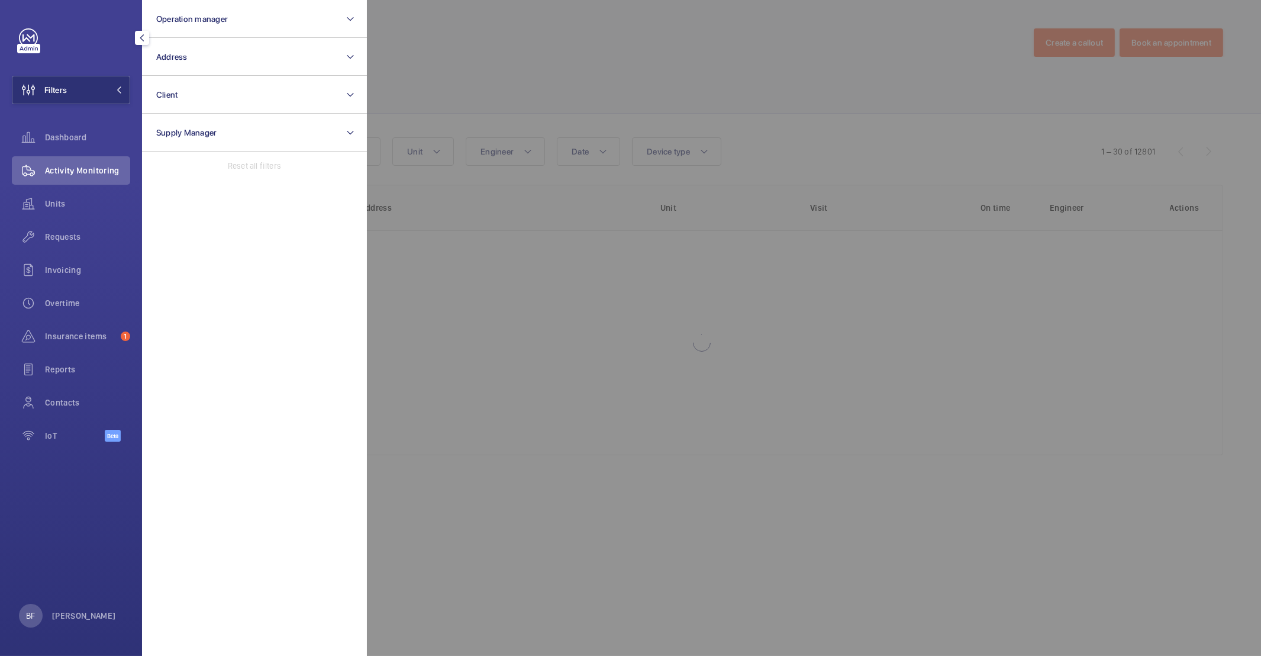
click at [612, 82] on div at bounding box center [997, 328] width 1261 height 656
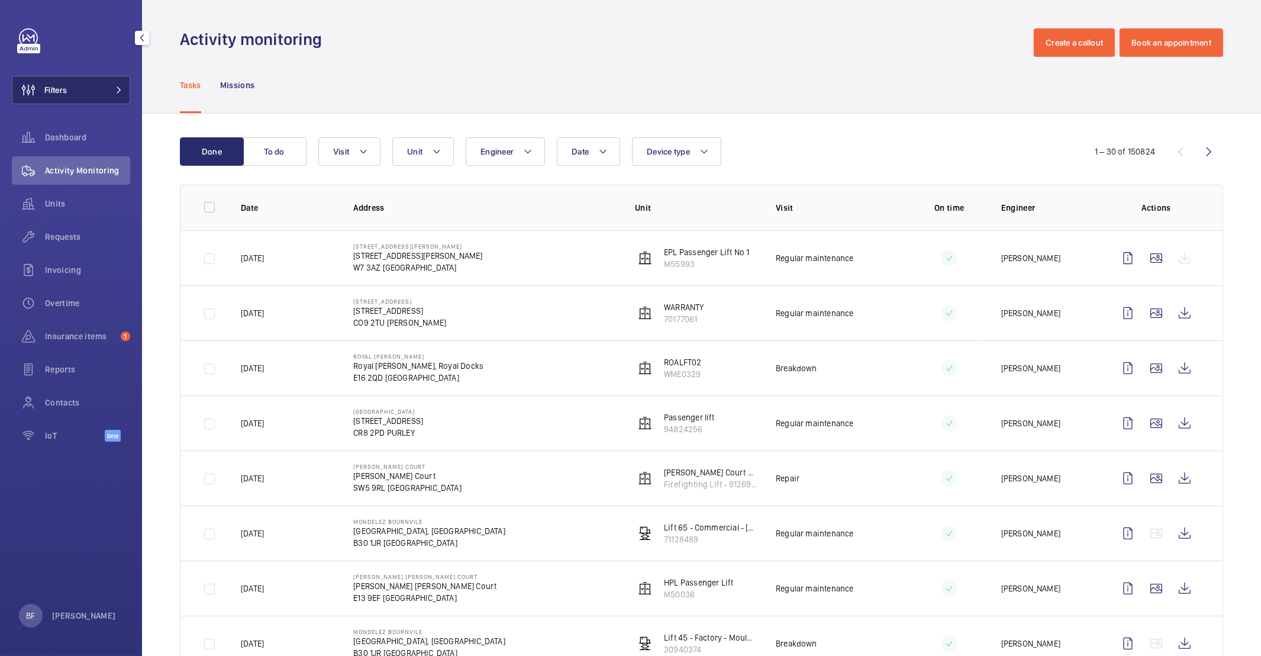
click at [94, 92] on button "Filters" at bounding box center [71, 90] width 118 height 28
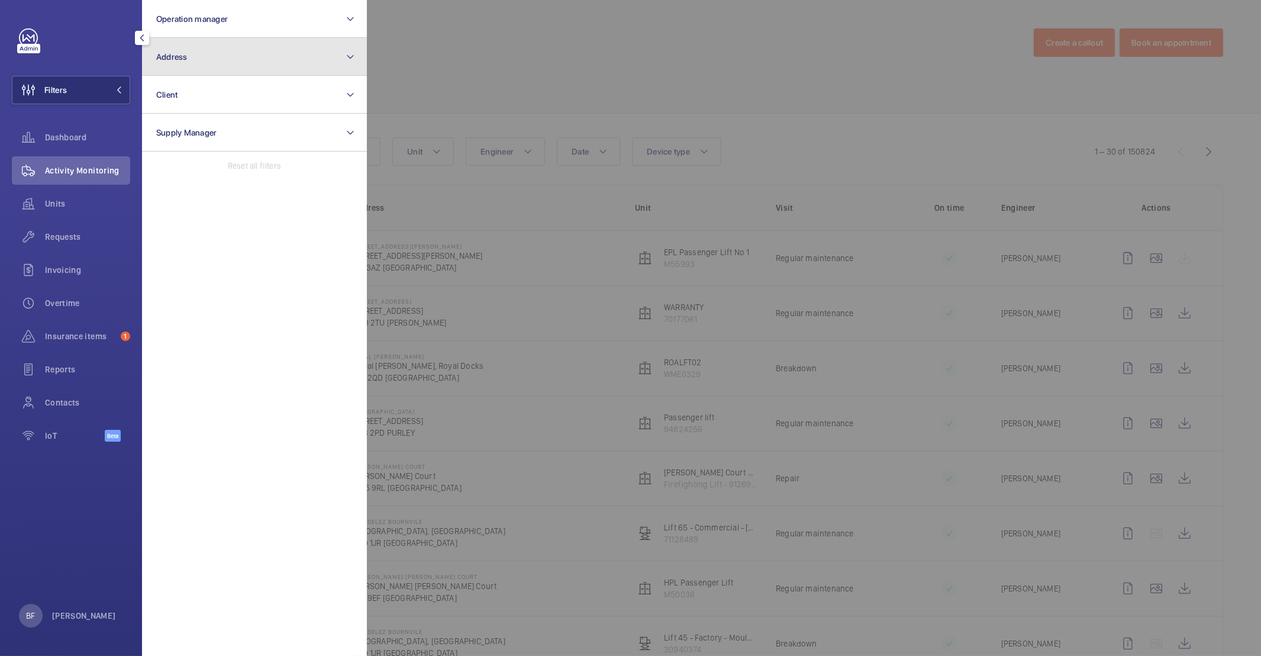
click at [281, 49] on button "Address" at bounding box center [254, 57] width 225 height 38
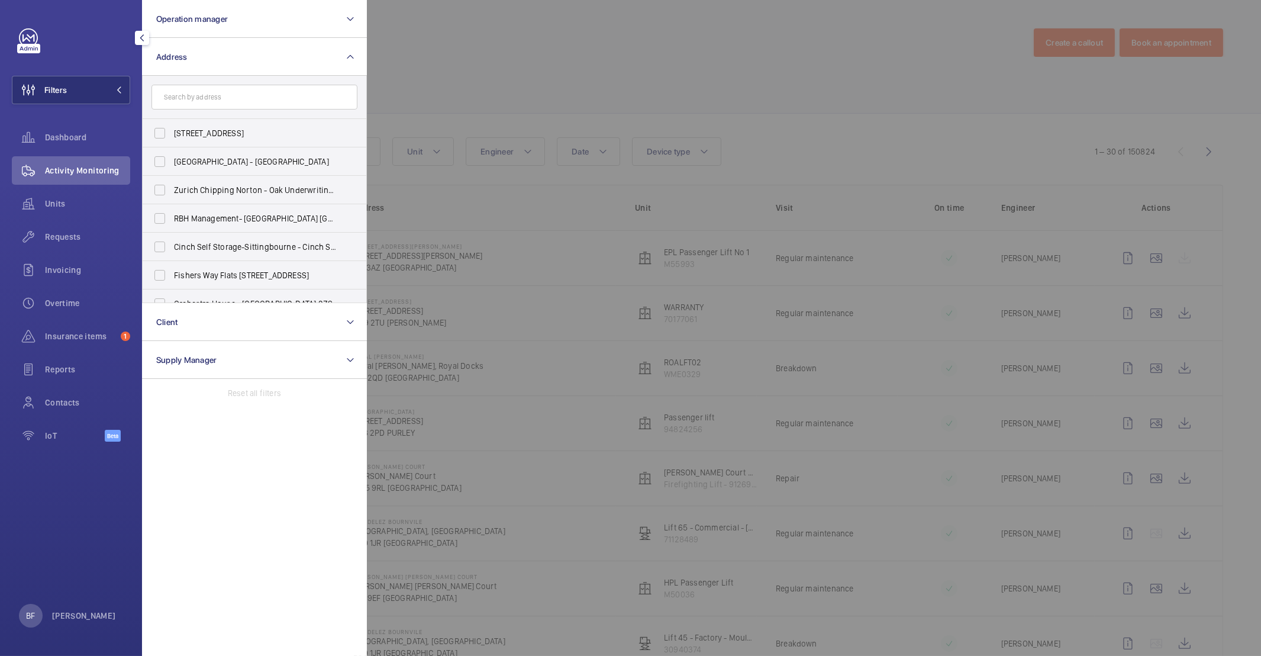
click at [283, 88] on input "text" at bounding box center [255, 97] width 206 height 25
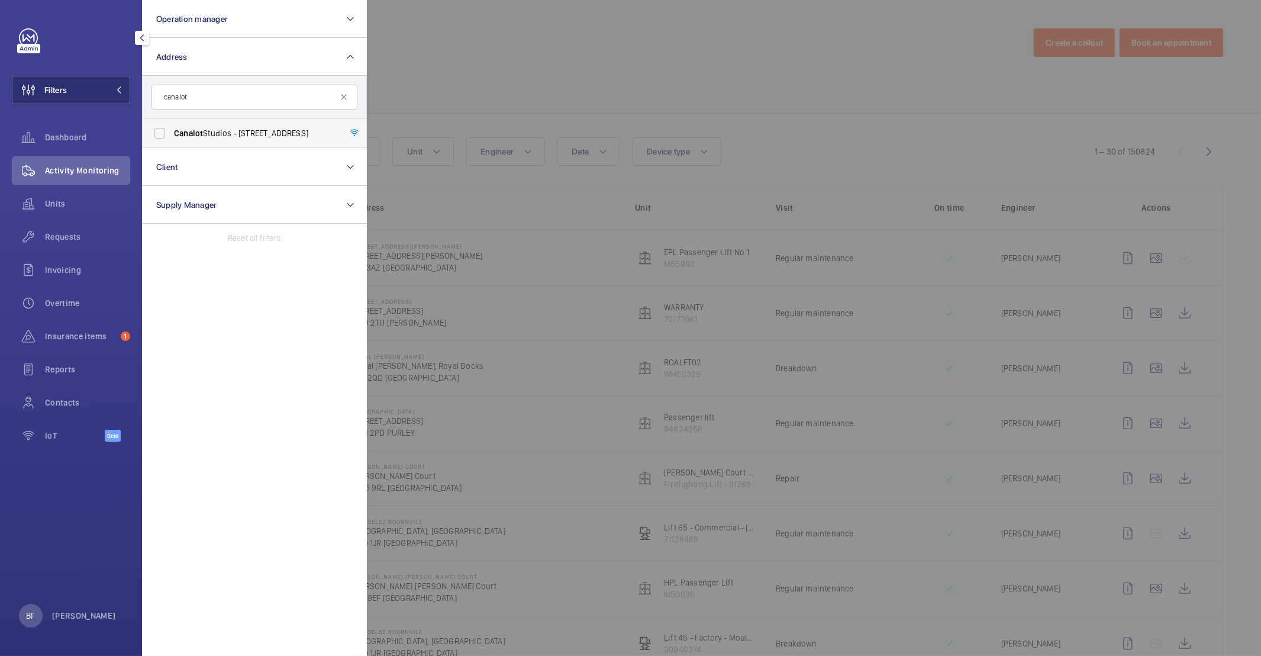
type input "canalot"
click at [239, 128] on span "[GEOGRAPHIC_DATA] - [STREET_ADDRESS]" at bounding box center [255, 133] width 163 height 12
click at [172, 128] on input "[GEOGRAPHIC_DATA] - [STREET_ADDRESS]" at bounding box center [160, 133] width 24 height 24
checkbox input "true"
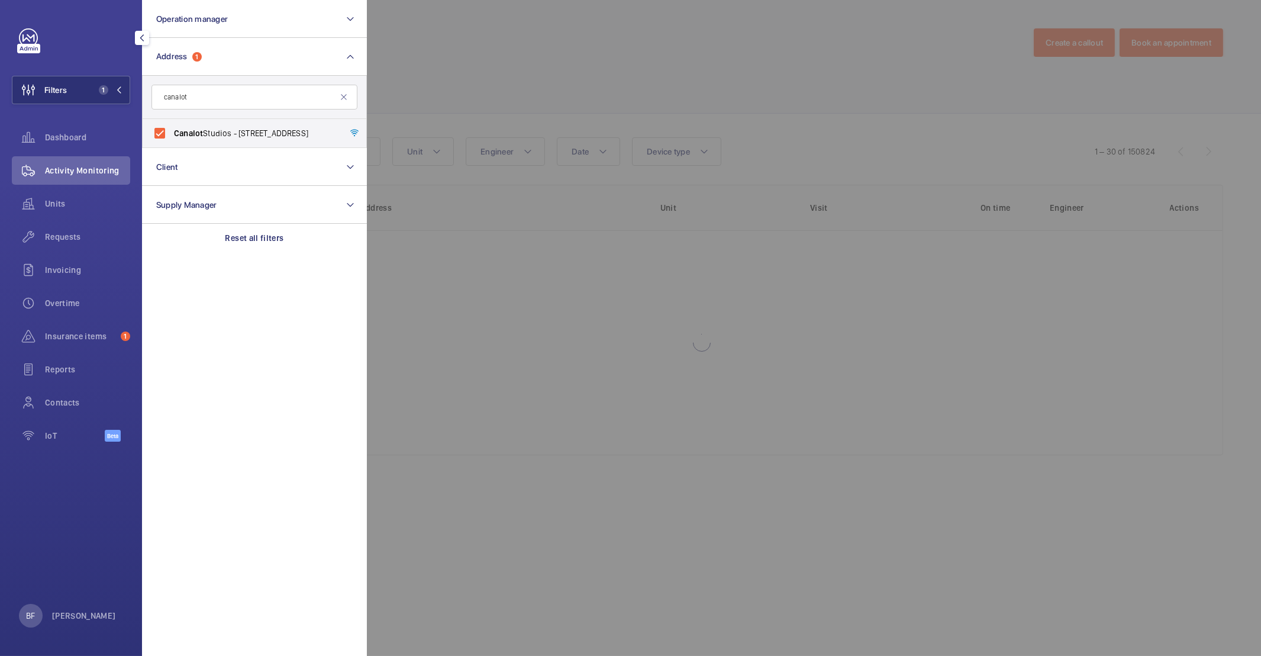
click at [543, 74] on div at bounding box center [997, 328] width 1261 height 656
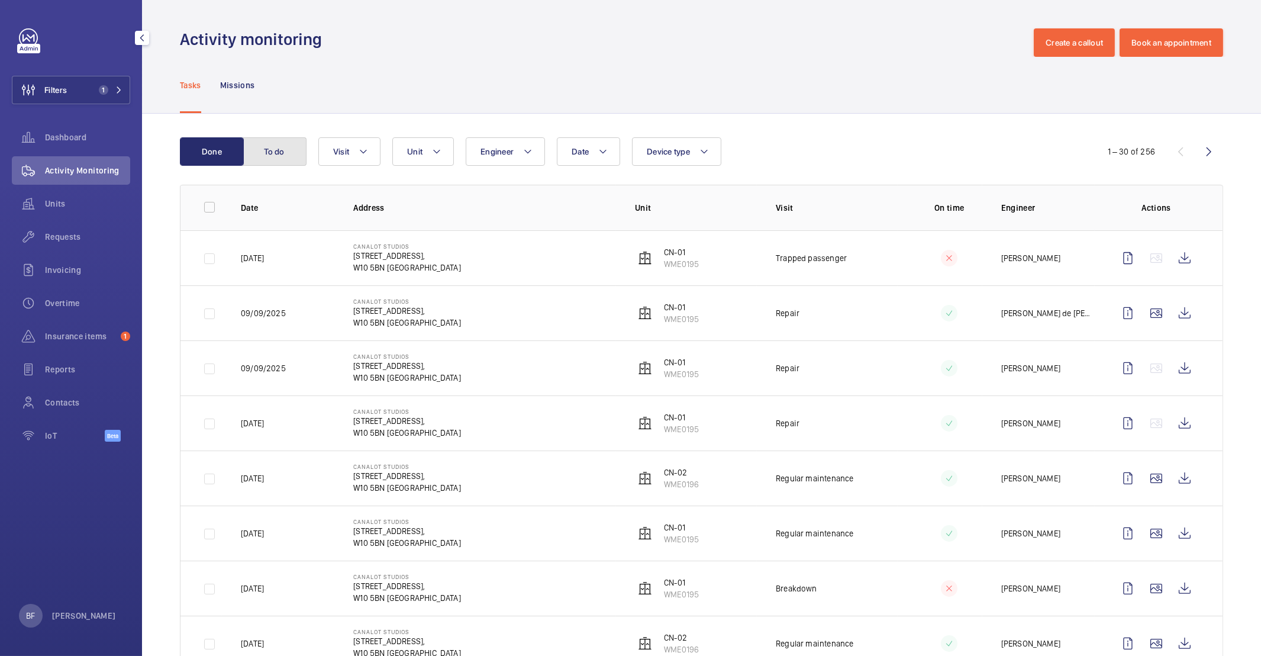
click at [283, 158] on button "To do" at bounding box center [275, 151] width 64 height 28
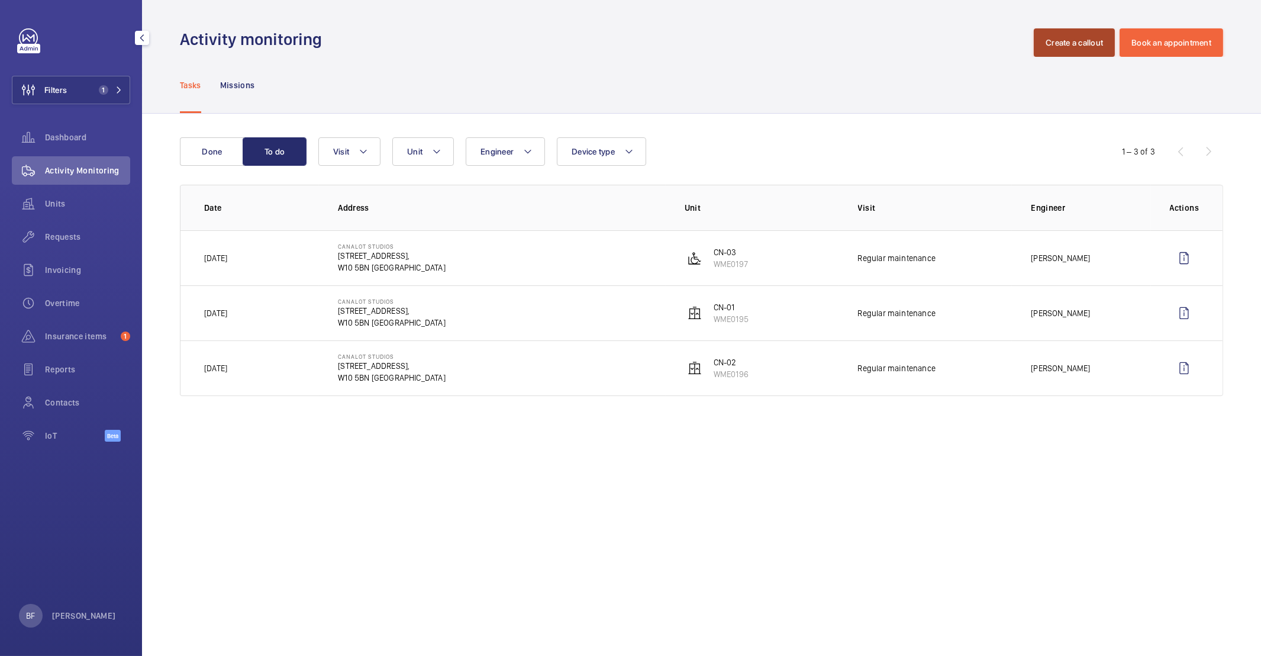
click at [1087, 46] on button "Create a callout" at bounding box center [1074, 42] width 81 height 28
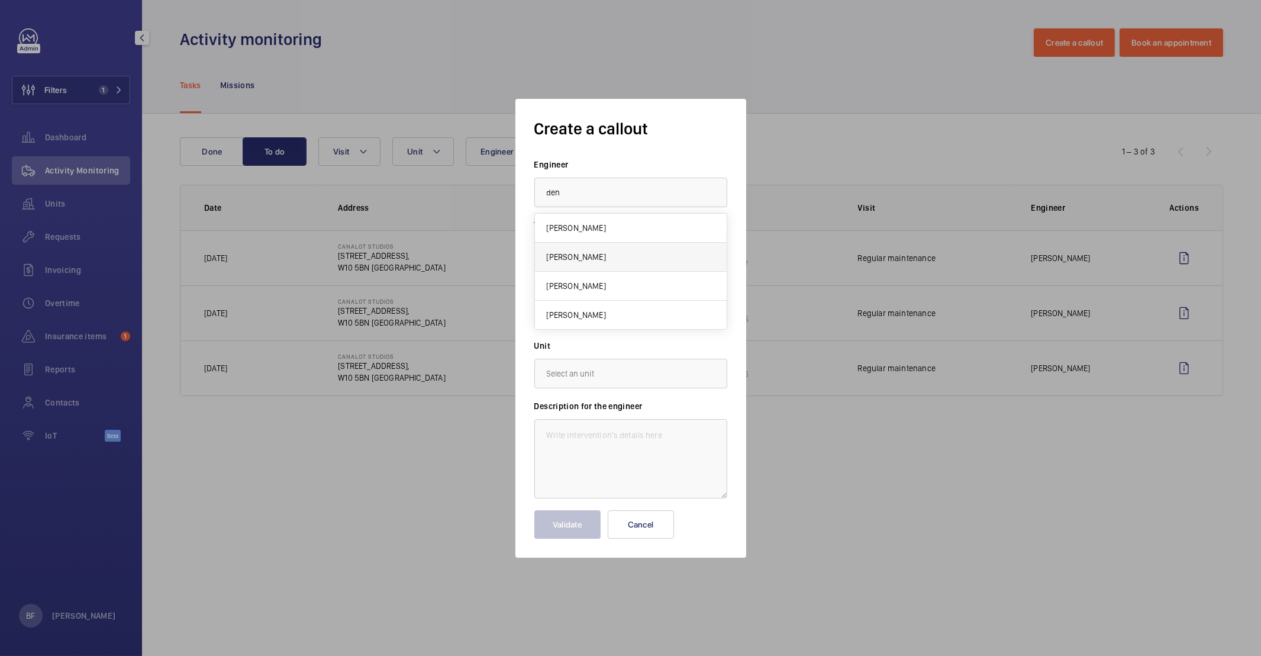
click at [593, 246] on mat-option "[PERSON_NAME]" at bounding box center [631, 257] width 192 height 29
type input "[PERSON_NAME]"
click at [632, 308] on input "text" at bounding box center [630, 313] width 193 height 30
click at [690, 353] on mat-option "[STREET_ADDRESS]" at bounding box center [631, 348] width 192 height 28
type input "[STREET_ADDRESS]"
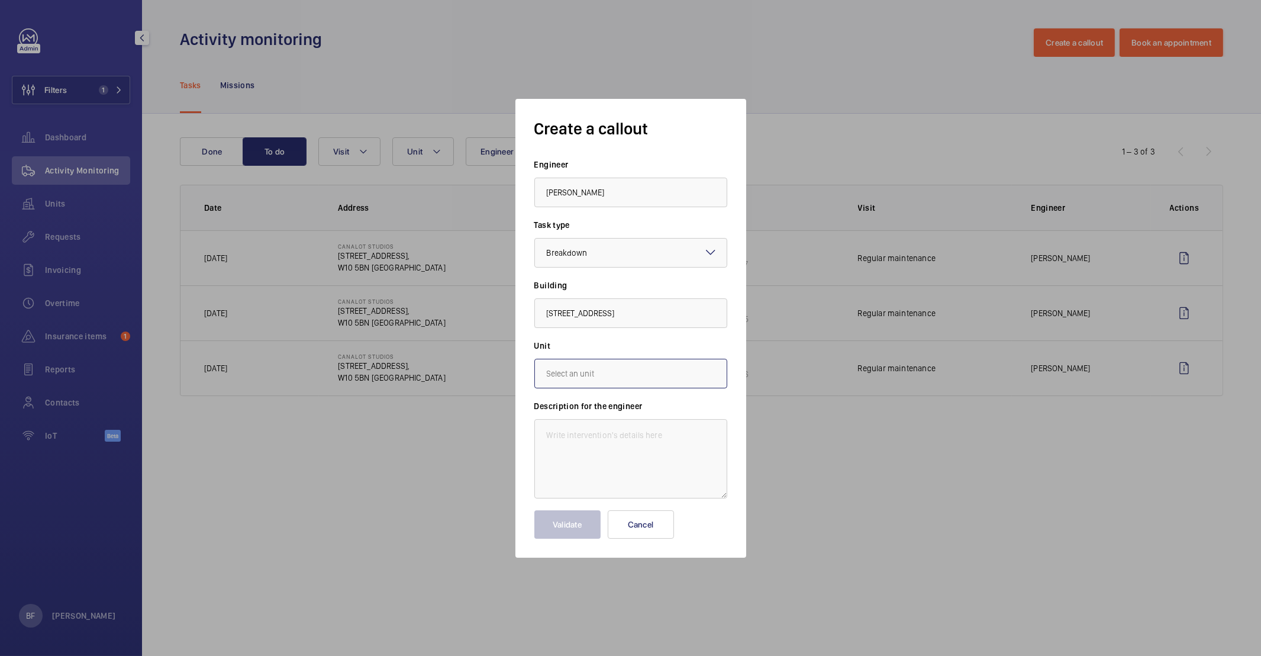
click at [643, 369] on input "text" at bounding box center [630, 374] width 193 height 30
click at [632, 427] on mat-option "WME0195 - CN-01" at bounding box center [631, 438] width 192 height 29
type input "WME0195 - CN-01"
click at [635, 419] on textarea at bounding box center [630, 458] width 193 height 79
paste textarea "CN-01 out of action following an entrapment. Please attend and restore service."
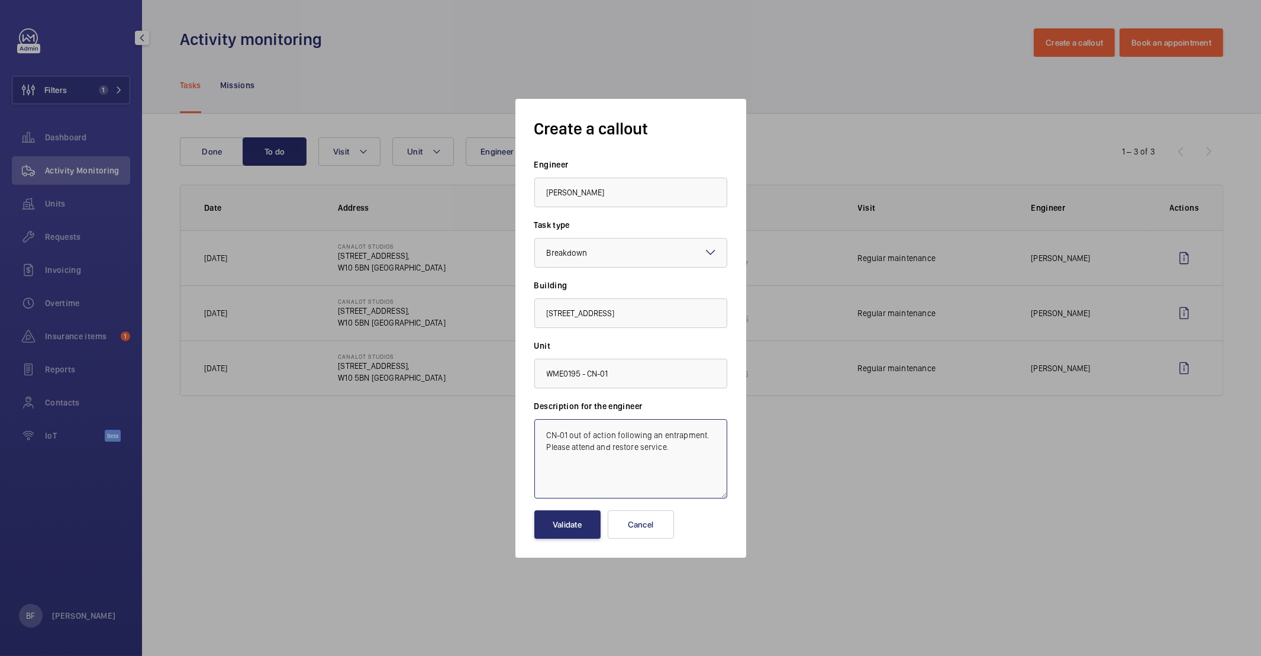
click at [547, 434] on textarea "CN-01 out of action following an entrapment. Please attend and restore service." at bounding box center [630, 458] width 193 height 79
paste textarea "Job #354211"
type textarea "Job #354211 - CN-01 out of action following an entrapment. Please attend and re…"
click at [575, 524] on button "Validate" at bounding box center [567, 524] width 66 height 28
